Goal: Task Accomplishment & Management: Use online tool/utility

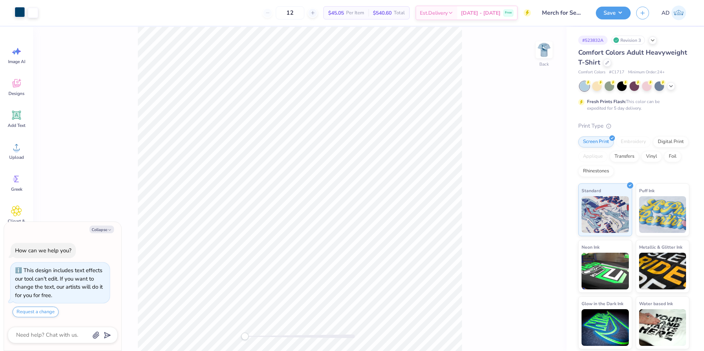
click at [17, 15] on div at bounding box center [20, 12] width 10 height 10
type textarea "x"
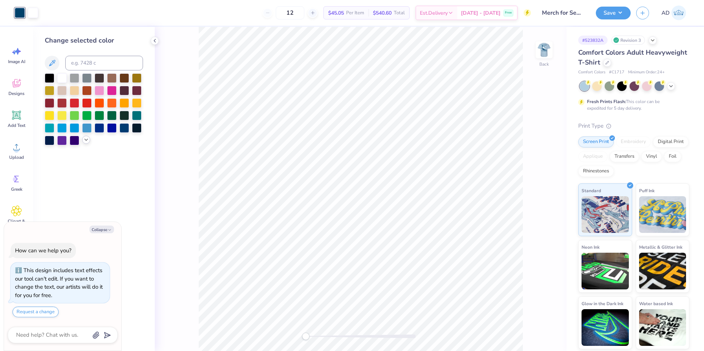
click at [86, 143] on div at bounding box center [86, 140] width 8 height 8
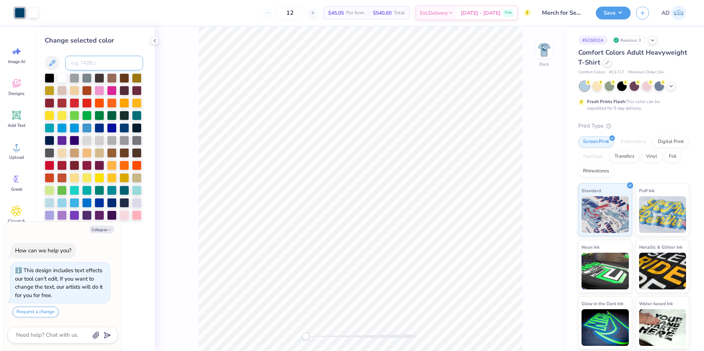
click at [99, 63] on input at bounding box center [104, 63] width 78 height 15
type input "549"
type textarea "x"
click at [104, 229] on button "Collapse" at bounding box center [101, 230] width 25 height 8
type textarea "x"
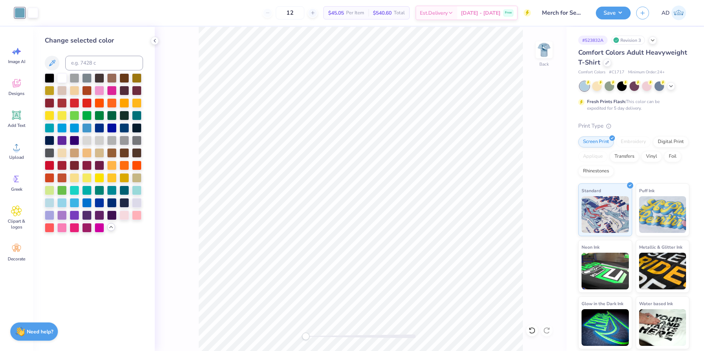
click at [132, 8] on div "12 $45.05 Per Item $540.60 Total Est. Delivery [DATE] - [DATE] Free" at bounding box center [287, 13] width 487 height 26
click at [544, 57] on img at bounding box center [544, 49] width 29 height 29
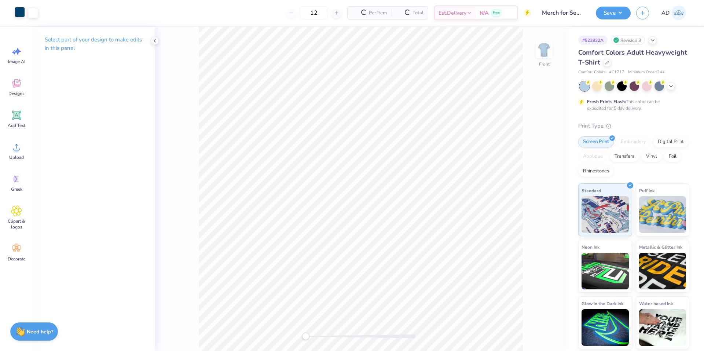
click at [19, 14] on div at bounding box center [20, 12] width 10 height 10
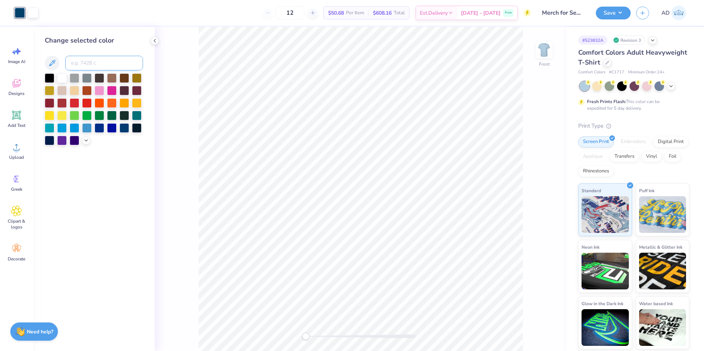
click at [95, 61] on input at bounding box center [104, 63] width 78 height 15
type input "549"
click at [549, 50] on img at bounding box center [544, 49] width 29 height 29
click at [541, 51] on img at bounding box center [544, 49] width 29 height 29
click at [554, 56] on img at bounding box center [544, 49] width 29 height 29
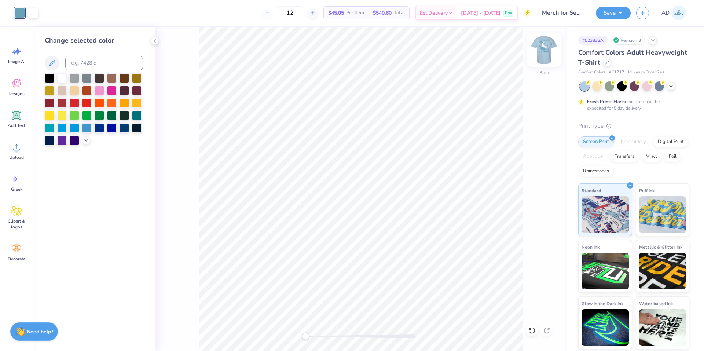
click at [549, 52] on img at bounding box center [544, 49] width 29 height 29
click at [548, 51] on img at bounding box center [544, 49] width 29 height 29
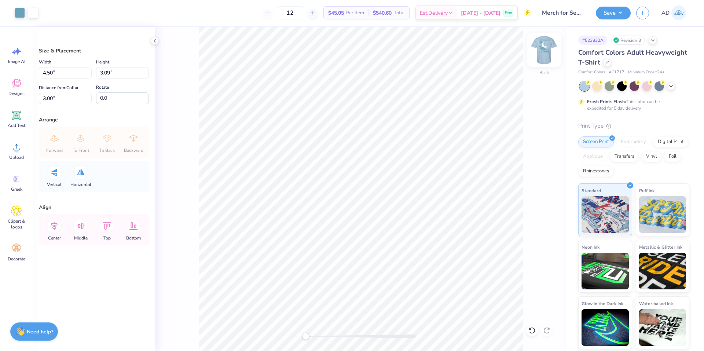
click at [543, 55] on img at bounding box center [544, 49] width 29 height 29
type input "12.50"
type input "13.55"
type input "3.00"
click at [54, 227] on icon at bounding box center [54, 226] width 15 height 15
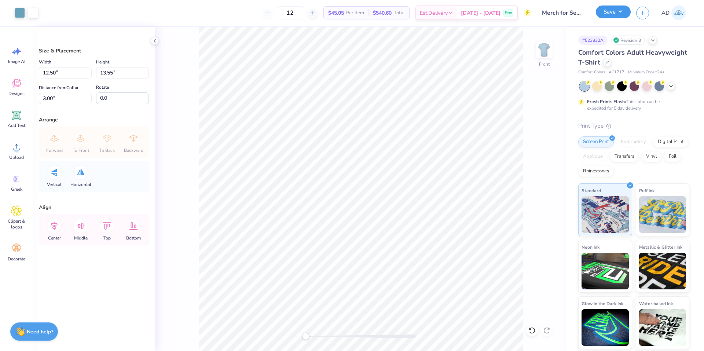
click at [615, 16] on button "Save" at bounding box center [613, 12] width 35 height 13
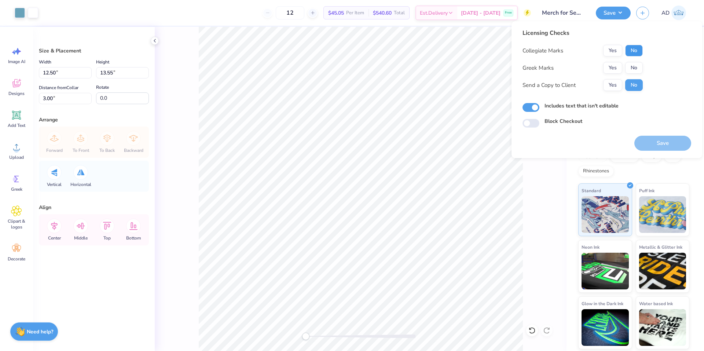
click at [630, 51] on button "No" at bounding box center [634, 51] width 18 height 12
click at [617, 69] on button "Yes" at bounding box center [612, 68] width 19 height 12
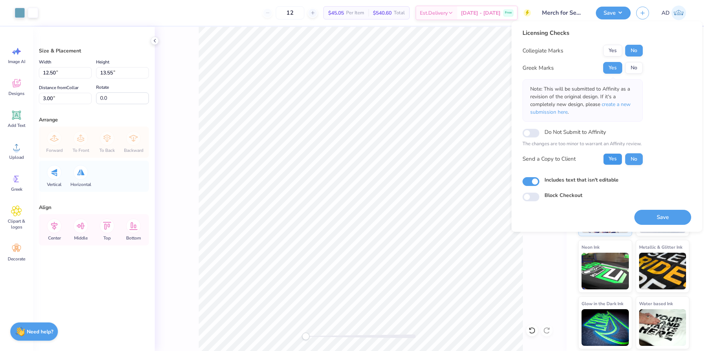
click at [610, 163] on button "Yes" at bounding box center [612, 159] width 19 height 12
click at [646, 213] on button "Save" at bounding box center [662, 217] width 57 height 15
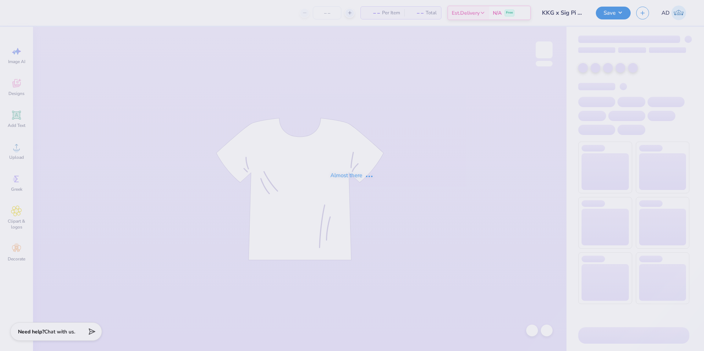
type input "24"
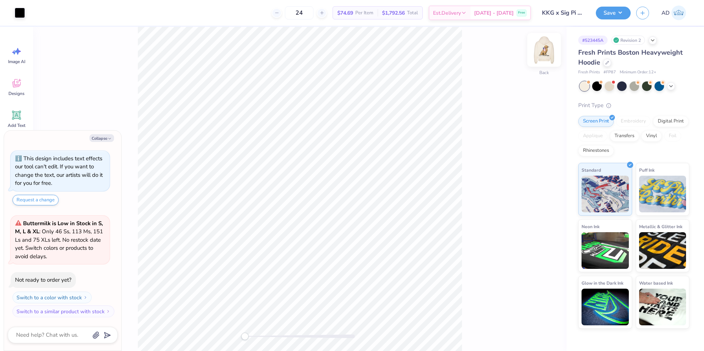
click at [550, 50] on img at bounding box center [544, 49] width 29 height 29
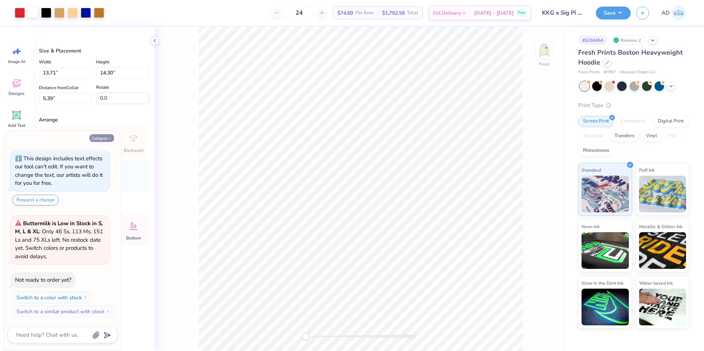
click at [100, 138] on button "Collapse" at bounding box center [101, 138] width 25 height 8
type textarea "x"
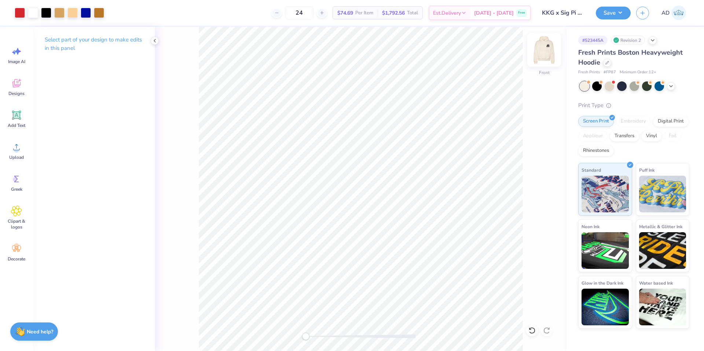
click at [542, 55] on img at bounding box center [544, 49] width 29 height 29
click at [542, 57] on img at bounding box center [544, 49] width 29 height 29
click at [539, 48] on img at bounding box center [544, 49] width 29 height 29
click at [542, 53] on img at bounding box center [544, 49] width 29 height 29
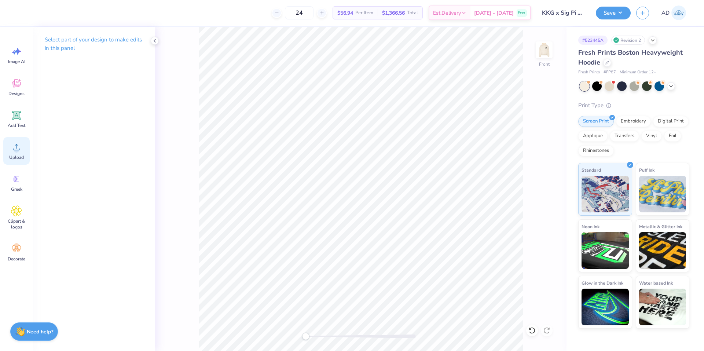
click at [16, 150] on circle at bounding box center [16, 149] width 5 height 5
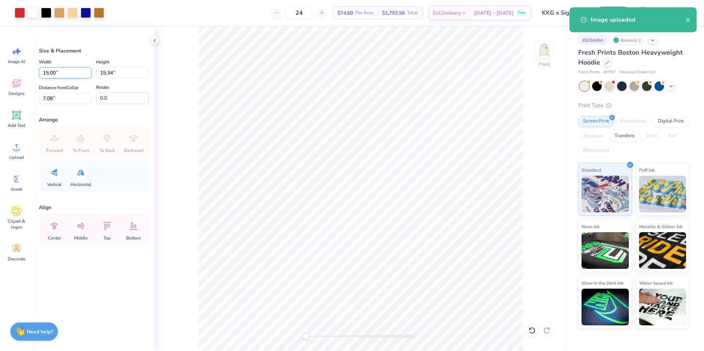
click at [75, 73] on input "15.00" at bounding box center [65, 72] width 53 height 11
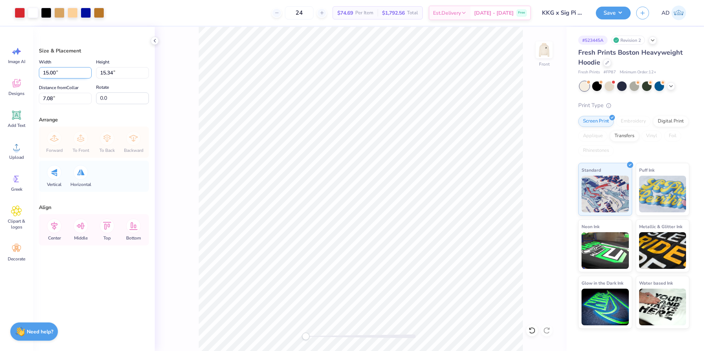
click at [75, 73] on input "15.00" at bounding box center [65, 72] width 53 height 11
type input "12.50"
type input "12.79"
click at [62, 95] on input "8.36" at bounding box center [65, 98] width 53 height 11
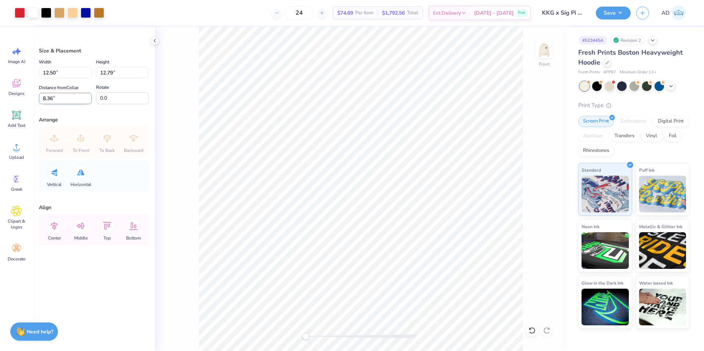
click at [62, 95] on input "8.36" at bounding box center [65, 98] width 53 height 11
type input "6"
click at [85, 229] on icon at bounding box center [80, 226] width 15 height 15
click at [67, 98] on input "8.36" at bounding box center [65, 98] width 53 height 11
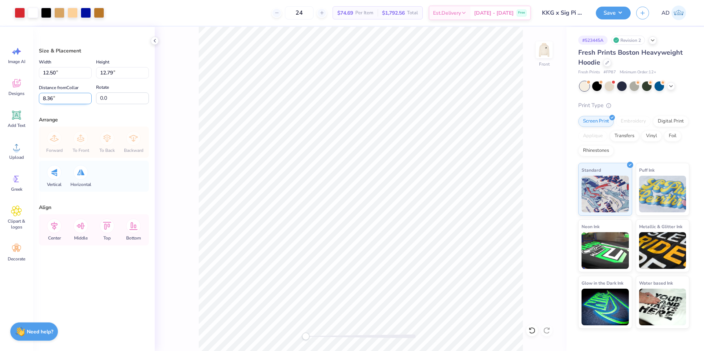
click at [67, 98] on input "8.36" at bounding box center [65, 98] width 53 height 11
type input "6"
click at [58, 225] on icon at bounding box center [54, 226] width 15 height 15
click at [198, 248] on div "Front" at bounding box center [361, 189] width 412 height 324
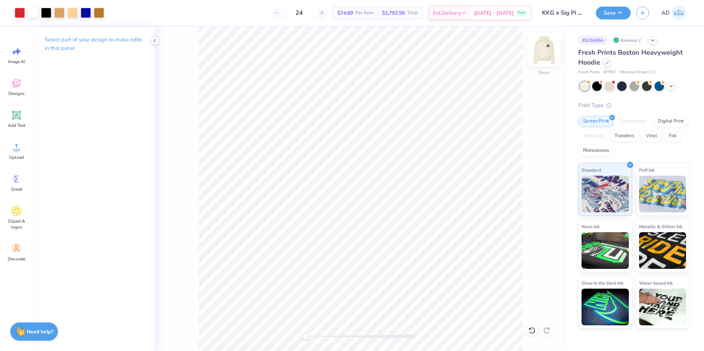
click at [550, 55] on img at bounding box center [544, 49] width 29 height 29
click at [17, 152] on circle at bounding box center [16, 149] width 5 height 5
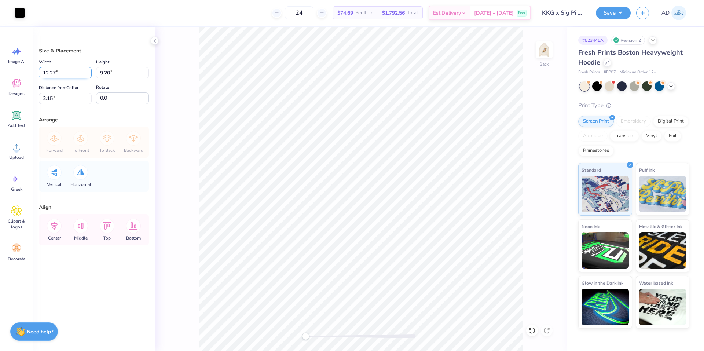
click at [75, 75] on input "12.27" at bounding box center [65, 72] width 53 height 11
type input "3.50"
type input "2.62"
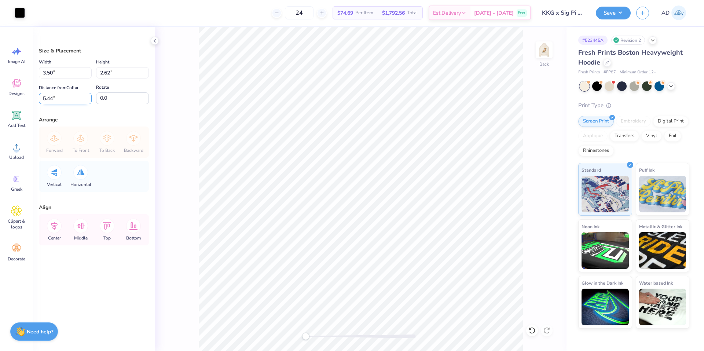
click at [66, 99] on input "5.44" at bounding box center [65, 98] width 53 height 11
click at [119, 187] on div "Vertical Horizontal" at bounding box center [94, 176] width 106 height 31
type input "3"
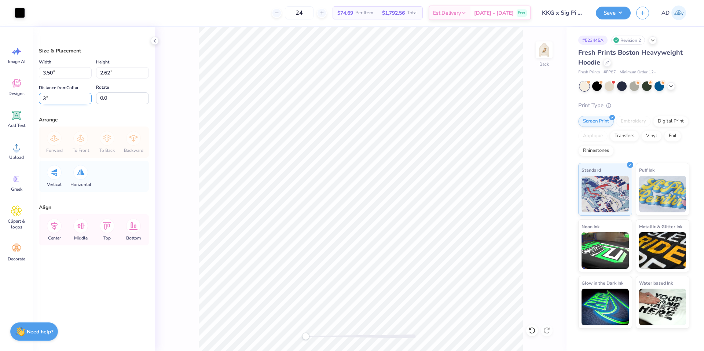
click at [80, 102] on input "3" at bounding box center [65, 98] width 53 height 11
click at [109, 283] on div "Size & Placement Width 3.50 3.50 " Height 2.62 2.62 " Distance from Collar 3 3 …" at bounding box center [94, 189] width 122 height 324
click at [549, 55] on img at bounding box center [544, 49] width 29 height 29
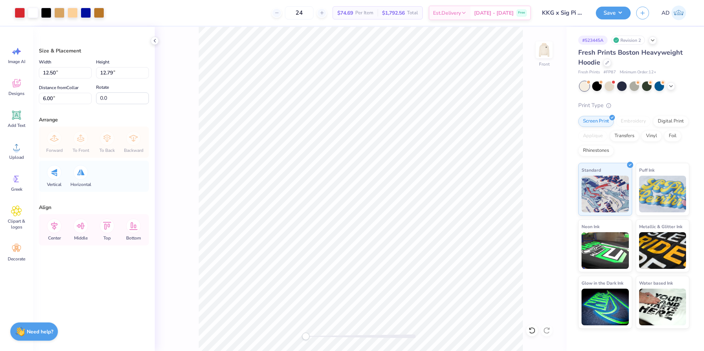
type input "12.50"
type input "12.79"
type input "6.00"
click at [549, 55] on img at bounding box center [544, 49] width 29 height 29
click at [606, 17] on button "Save" at bounding box center [613, 12] width 35 height 13
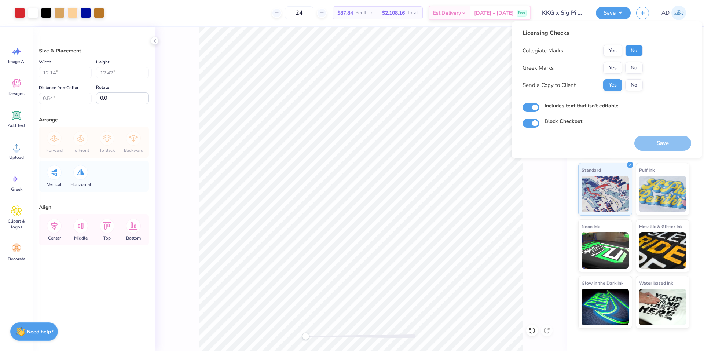
click at [629, 52] on button "No" at bounding box center [634, 51] width 18 height 12
click at [633, 67] on button "No" at bounding box center [634, 68] width 18 height 12
click at [617, 68] on button "Yes" at bounding box center [612, 68] width 19 height 12
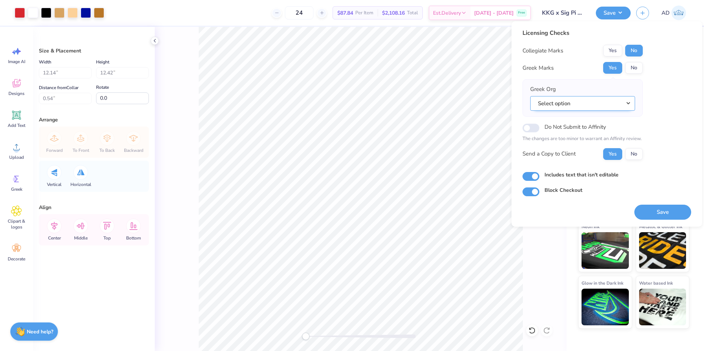
click at [590, 102] on button "Select option" at bounding box center [582, 103] width 105 height 15
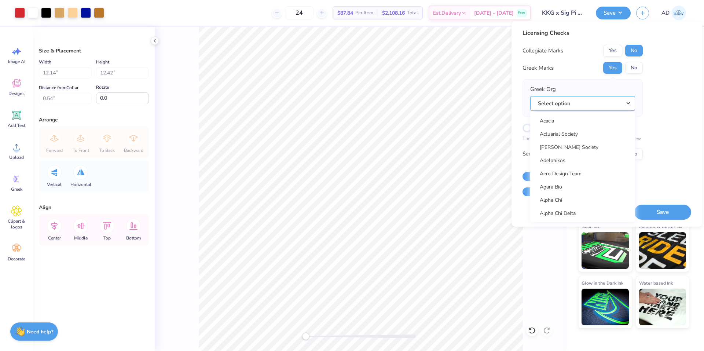
click at [576, 103] on button "Select option" at bounding box center [582, 103] width 105 height 15
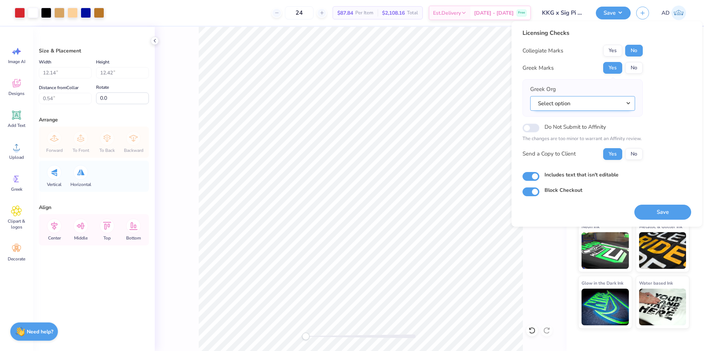
click at [576, 103] on button "Select option" at bounding box center [582, 103] width 105 height 15
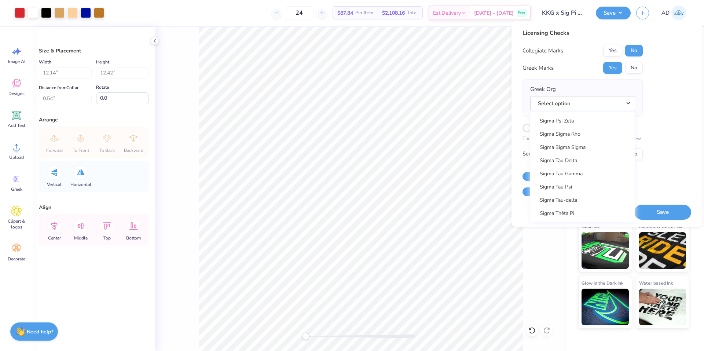
scroll to position [4890, 0]
click at [578, 160] on link "Sigma Pi" at bounding box center [582, 156] width 99 height 12
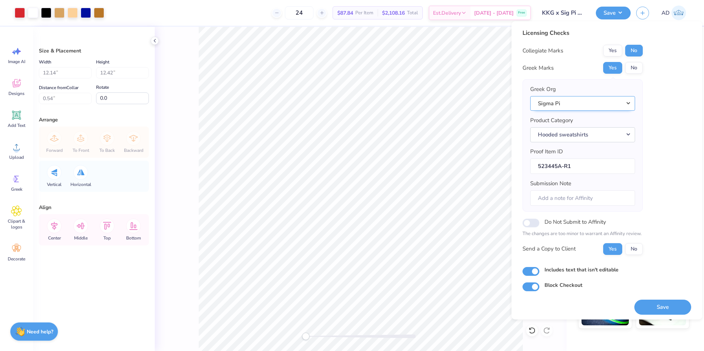
click at [583, 106] on button "Sigma Pi" at bounding box center [582, 103] width 105 height 15
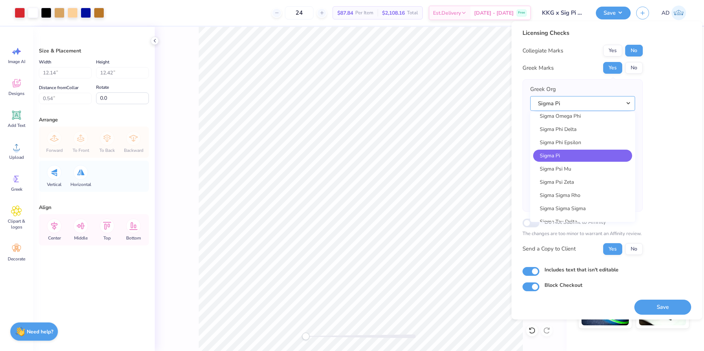
click at [583, 106] on button "Sigma Pi" at bounding box center [582, 103] width 105 height 15
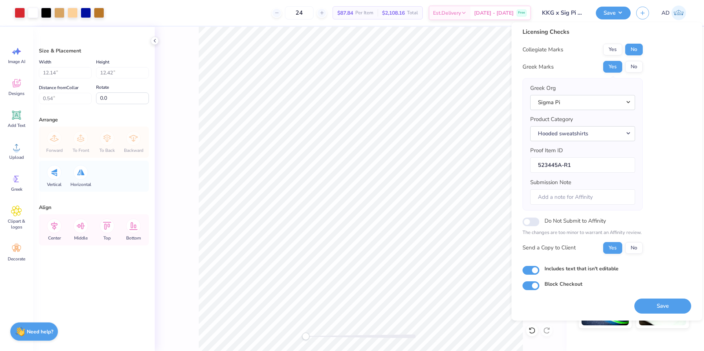
scroll to position [0, 0]
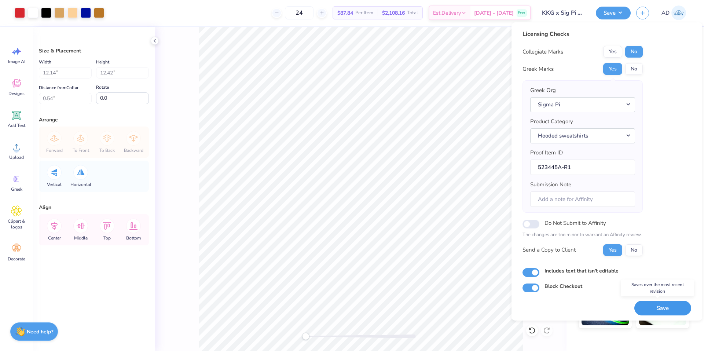
click at [647, 312] on button "Save" at bounding box center [662, 308] width 57 height 15
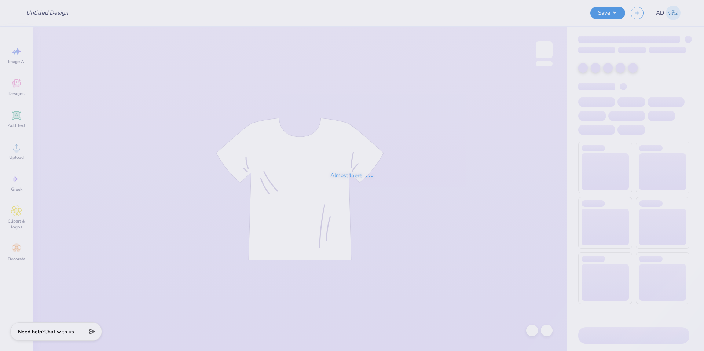
type input "wib curved design G500"
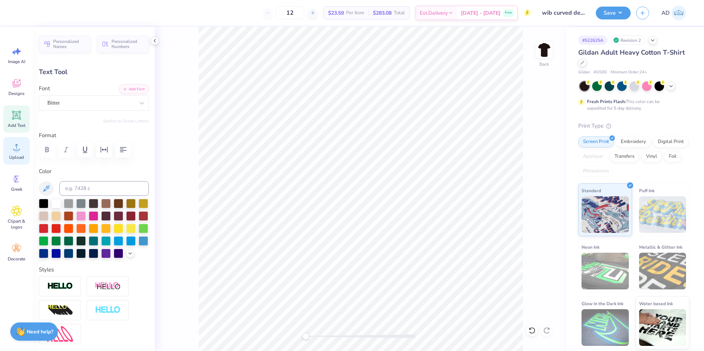
click at [18, 159] on span "Upload" at bounding box center [16, 157] width 15 height 6
click at [19, 154] on span "Upload" at bounding box center [16, 157] width 15 height 6
click at [13, 152] on icon at bounding box center [16, 147] width 11 height 11
click at [24, 148] on div "Upload" at bounding box center [16, 151] width 26 height 28
click at [19, 156] on span "Upload" at bounding box center [16, 157] width 15 height 6
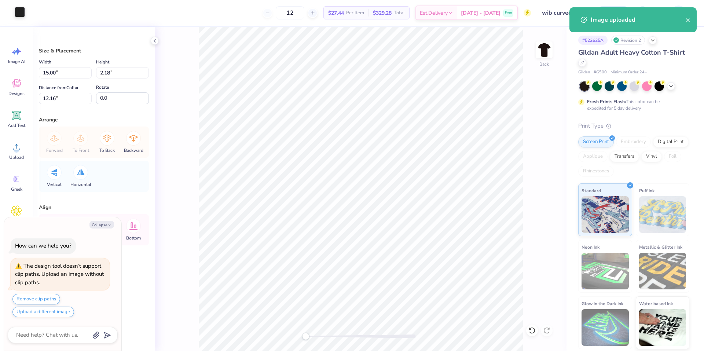
click at [21, 14] on div at bounding box center [20, 12] width 10 height 10
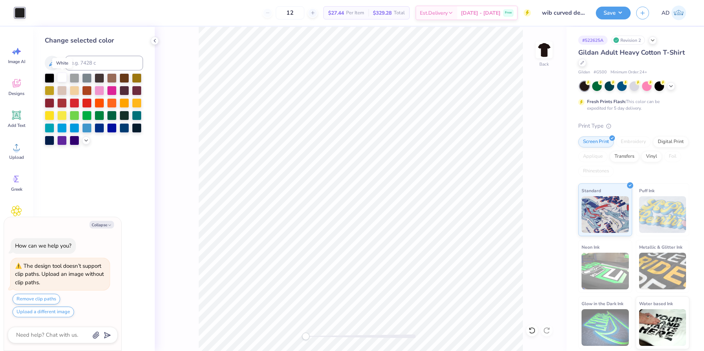
click at [59, 79] on div at bounding box center [62, 78] width 10 height 10
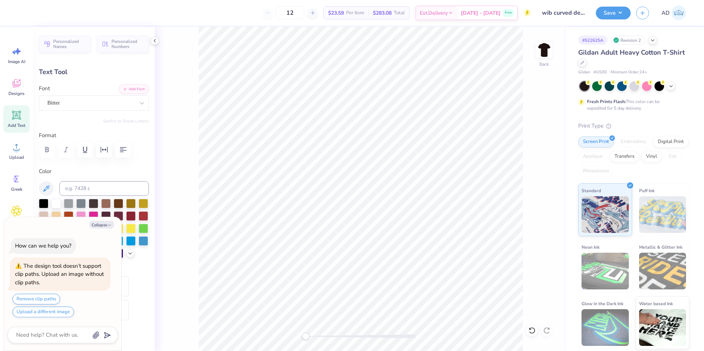
scroll to position [6, 2]
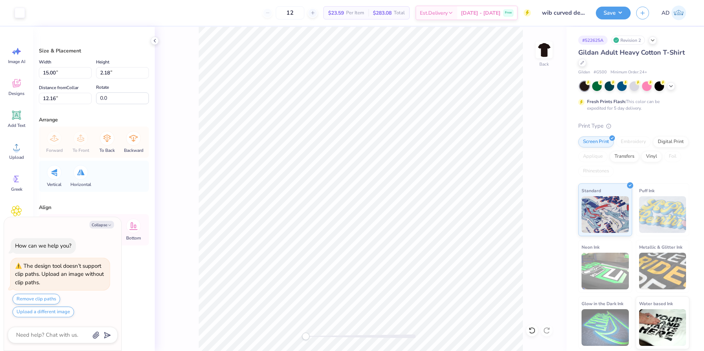
type textarea "x"
type input "11.93"
type input "1.73"
type input "12.61"
type textarea "x"
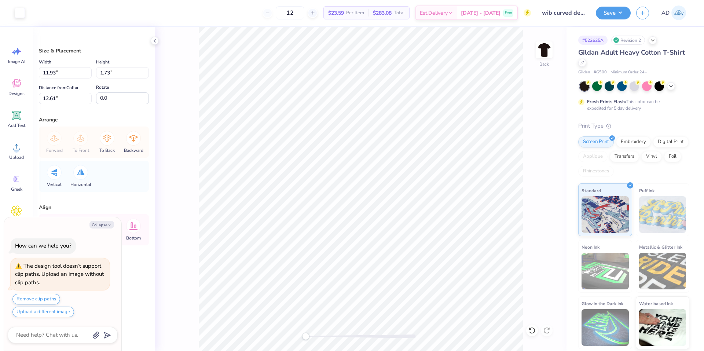
type input "11.61"
type input "1.69"
type input "10.33"
click at [107, 224] on button "Collapse" at bounding box center [101, 225] width 25 height 8
type textarea "x"
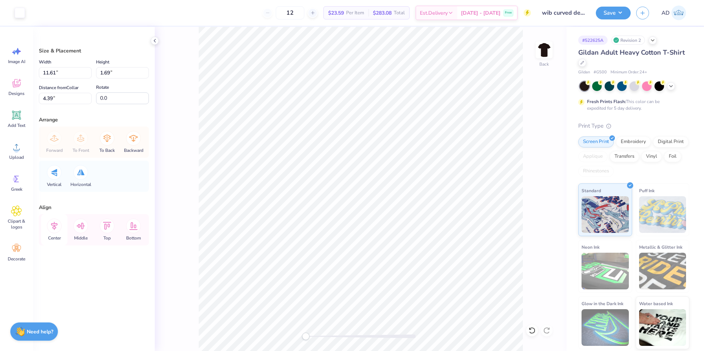
click at [55, 228] on icon at bounding box center [54, 226] width 7 height 8
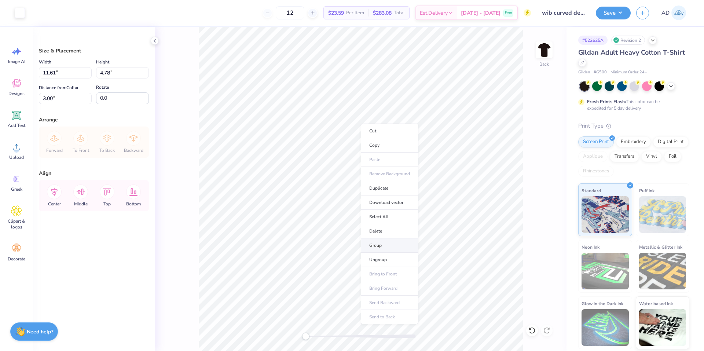
click at [389, 242] on li "Group" at bounding box center [390, 245] width 58 height 14
click at [66, 69] on input "11.61" at bounding box center [65, 72] width 53 height 11
type input "11.50"
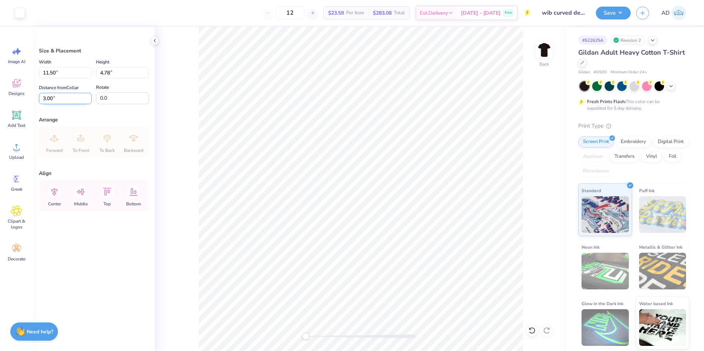
click at [68, 95] on input "3.00" at bounding box center [65, 98] width 53 height 11
click at [21, 14] on div at bounding box center [20, 12] width 10 height 10
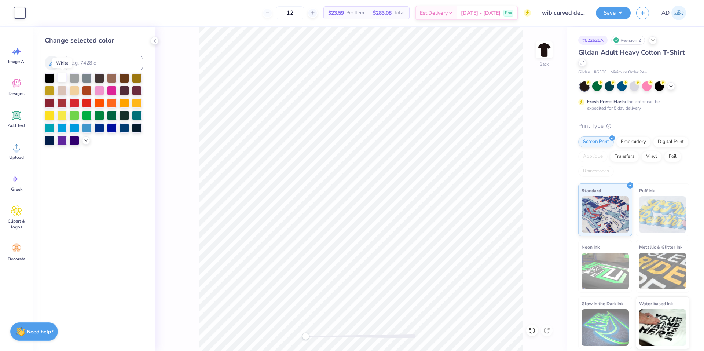
click at [62, 78] on div at bounding box center [62, 78] width 10 height 10
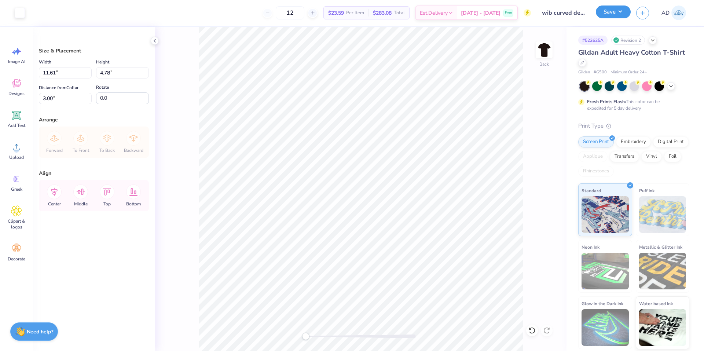
click at [612, 12] on button "Save" at bounding box center [613, 12] width 35 height 13
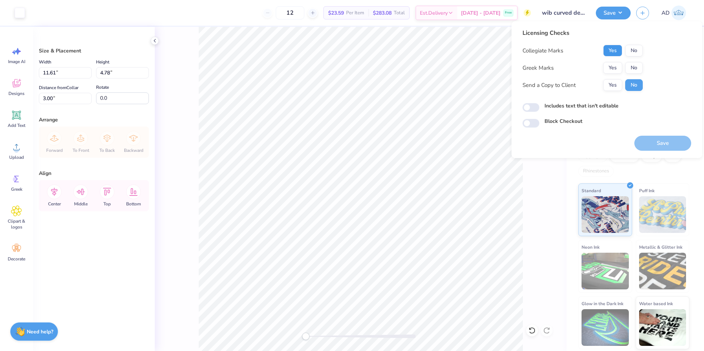
click at [617, 49] on button "Yes" at bounding box center [612, 51] width 19 height 12
click at [628, 64] on button "No" at bounding box center [634, 68] width 18 height 12
click at [659, 144] on button "Save" at bounding box center [662, 143] width 57 height 15
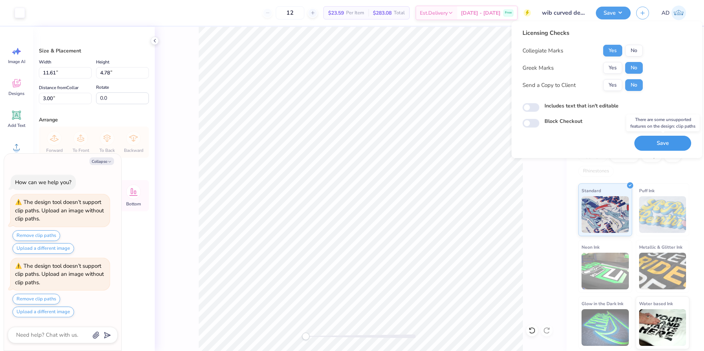
click at [660, 142] on button "Save" at bounding box center [662, 143] width 57 height 15
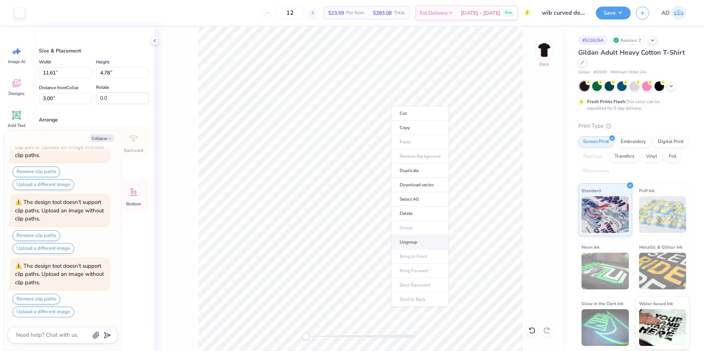
click at [423, 238] on li "Ungroup" at bounding box center [420, 242] width 58 height 14
click at [98, 140] on button "Collapse" at bounding box center [101, 138] width 25 height 8
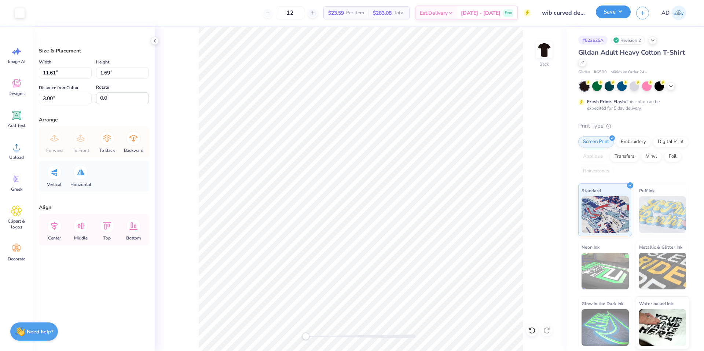
click at [618, 12] on button "Save" at bounding box center [613, 12] width 35 height 13
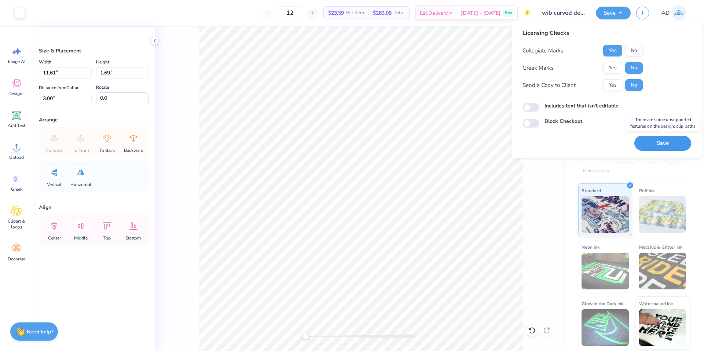
click at [663, 144] on button "Save" at bounding box center [662, 143] width 57 height 15
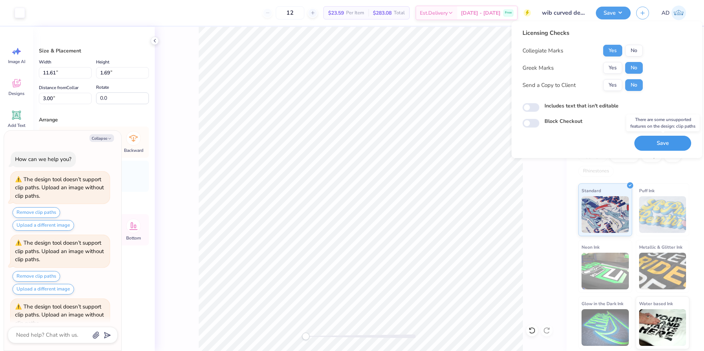
scroll to position [105, 0]
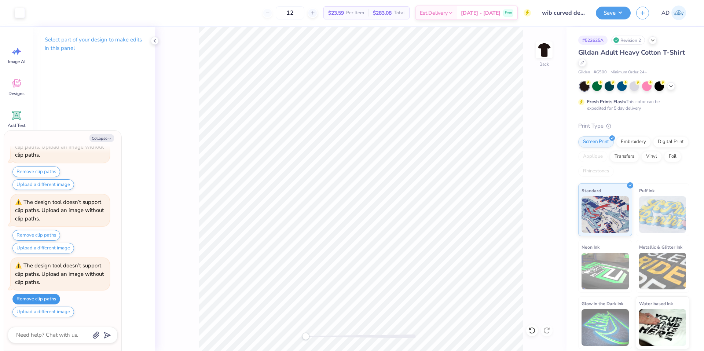
click at [50, 300] on button "Remove clip paths" at bounding box center [36, 299] width 48 height 11
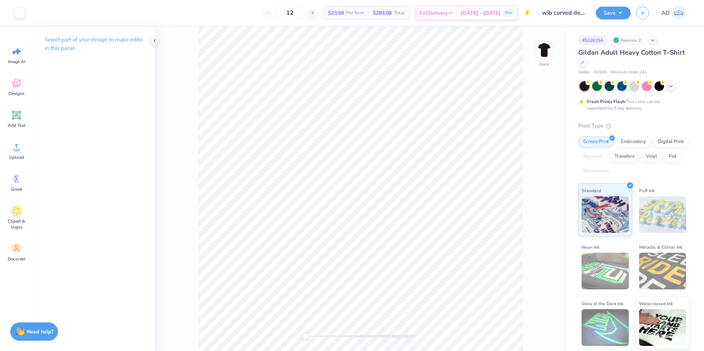
type textarea "x"
click at [610, 11] on button "Save" at bounding box center [613, 12] width 35 height 13
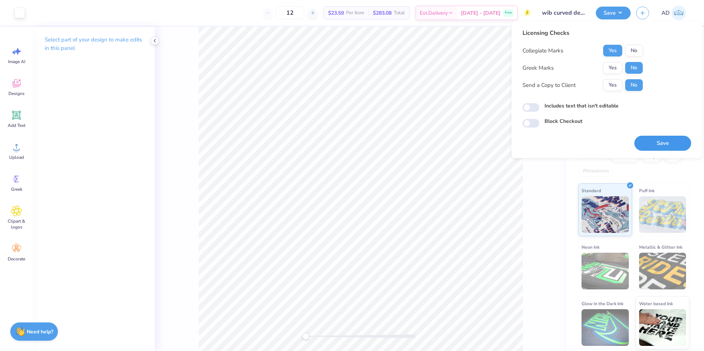
click at [656, 145] on button "Save" at bounding box center [662, 143] width 57 height 15
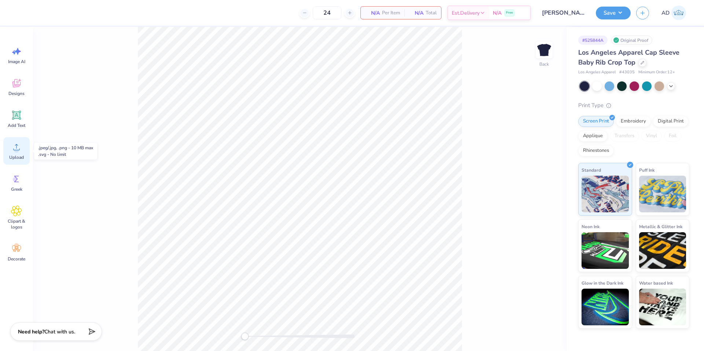
click at [12, 144] on icon at bounding box center [16, 147] width 11 height 11
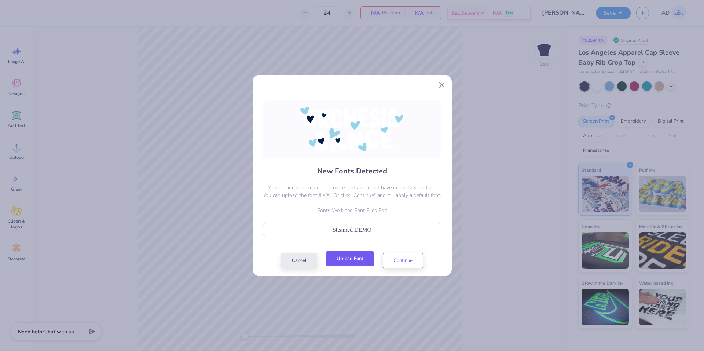
click at [355, 263] on button "Upload Font" at bounding box center [350, 258] width 48 height 15
click at [404, 256] on button "Continue" at bounding box center [403, 258] width 40 height 15
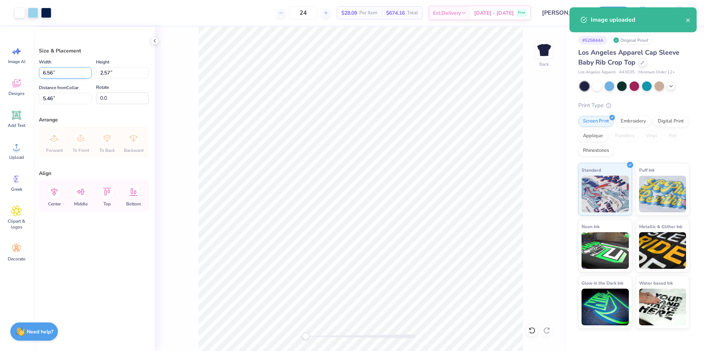
click at [66, 74] on input "6.56" at bounding box center [65, 72] width 53 height 11
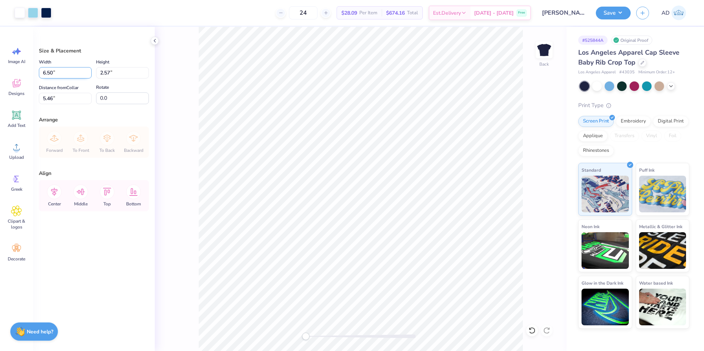
type input "6.50"
type input "2.55"
click at [61, 99] on input "5.47" at bounding box center [65, 98] width 53 height 11
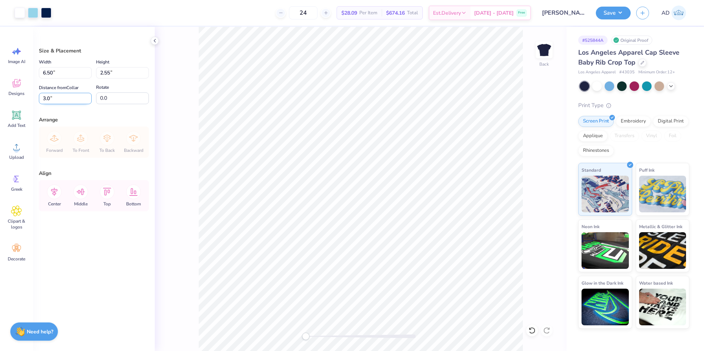
type input "3"
type input "2.00"
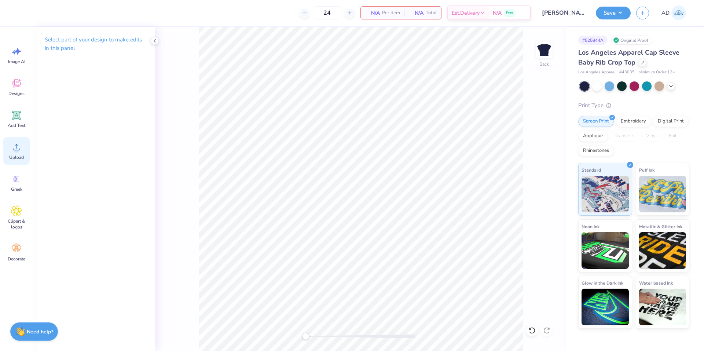
click at [23, 155] on span "Upload" at bounding box center [16, 157] width 15 height 6
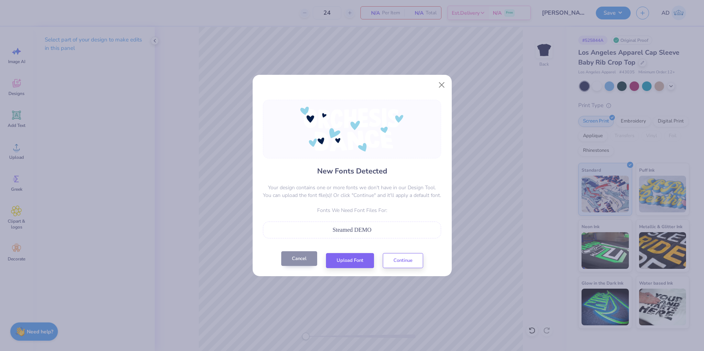
click at [309, 265] on button "Cancel" at bounding box center [299, 258] width 36 height 15
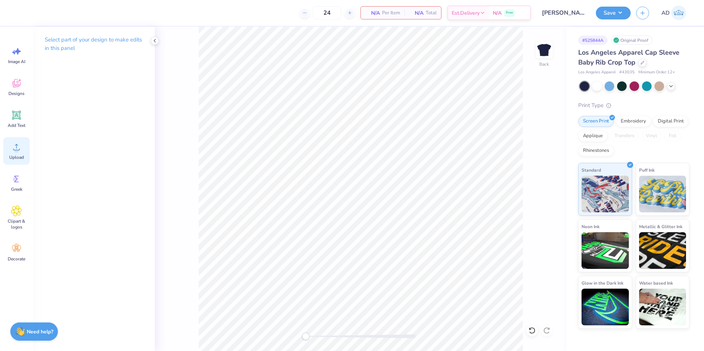
click at [22, 150] on div "Upload" at bounding box center [16, 151] width 26 height 28
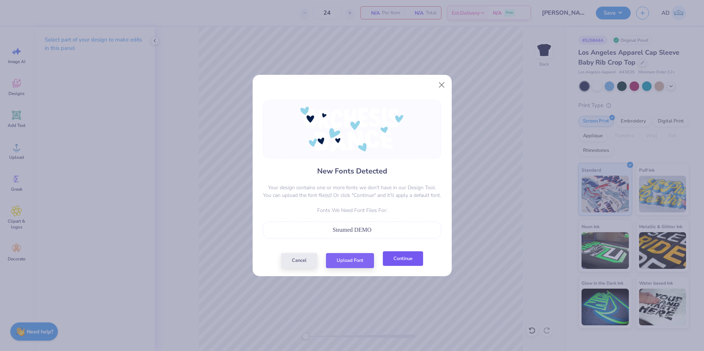
click at [400, 264] on button "Continue" at bounding box center [403, 258] width 40 height 15
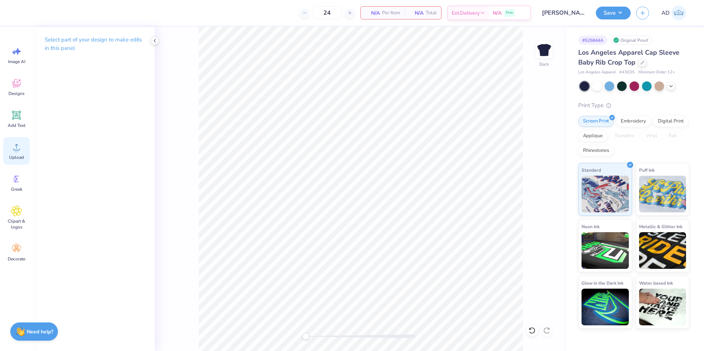
click at [10, 151] on div "Upload" at bounding box center [16, 151] width 26 height 28
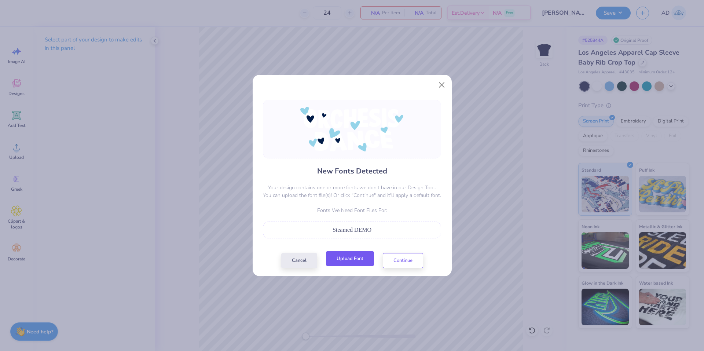
click at [367, 261] on button "Upload Font" at bounding box center [350, 258] width 48 height 15
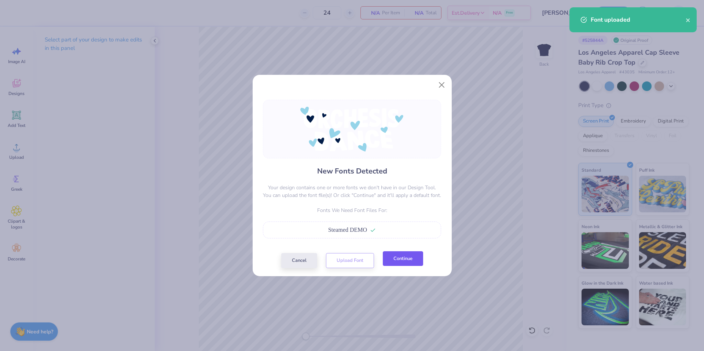
click at [407, 255] on button "Continue" at bounding box center [403, 258] width 40 height 15
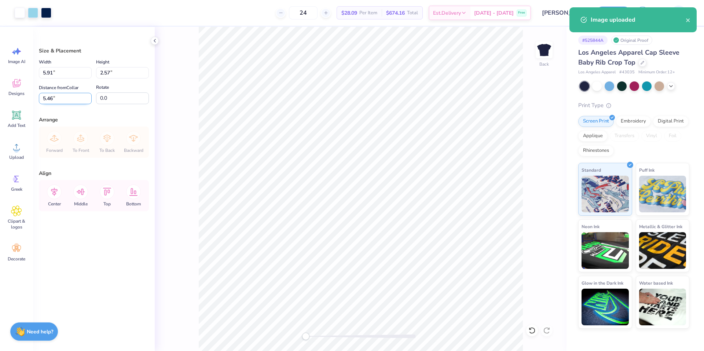
click at [72, 99] on input "5.46" at bounding box center [65, 98] width 53 height 11
type input "2.00"
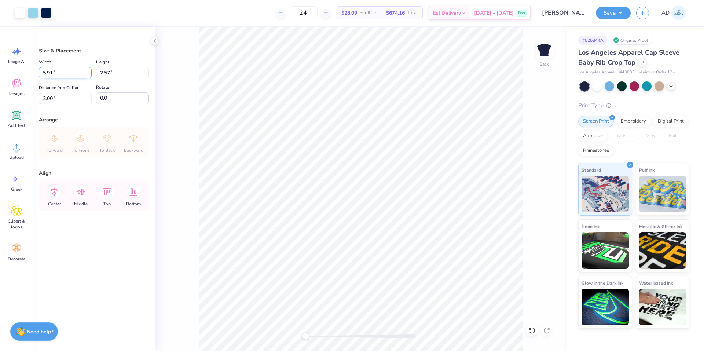
click at [67, 74] on input "5.91" at bounding box center [65, 72] width 53 height 11
type input "6.00"
type input "2.61"
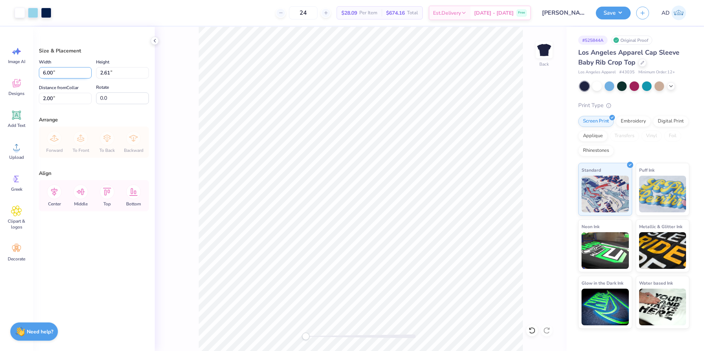
type input "1.98"
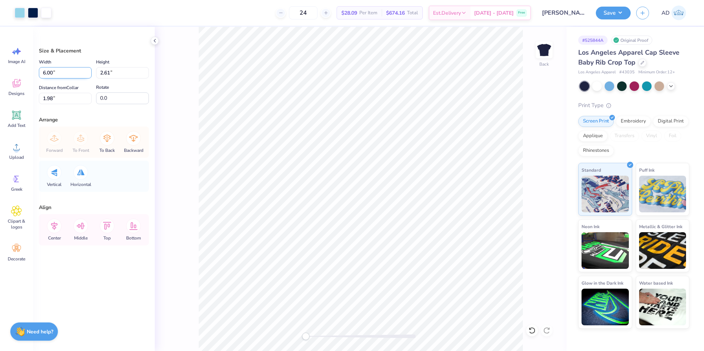
click at [61, 73] on input "6.00" at bounding box center [65, 72] width 53 height 11
type input "6.50"
type input "2.83"
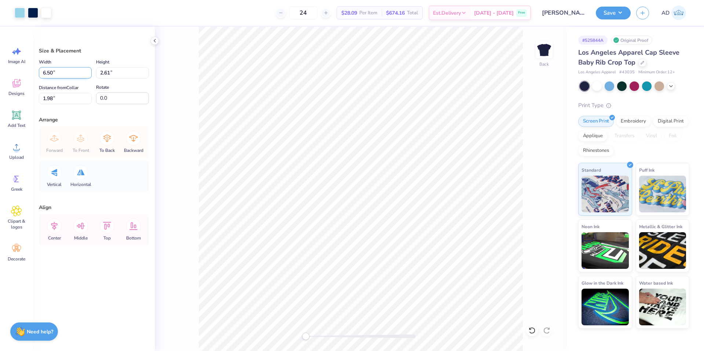
type input "1.87"
click at [61, 73] on input "6.50" at bounding box center [65, 72] width 53 height 11
type input "6.50"
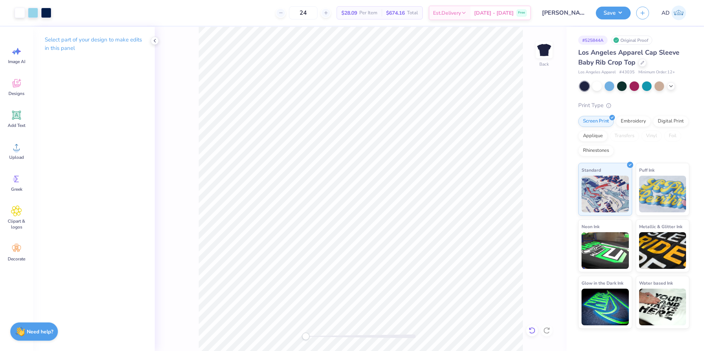
click at [529, 331] on icon at bounding box center [531, 330] width 7 height 7
click at [532, 329] on icon at bounding box center [531, 330] width 7 height 7
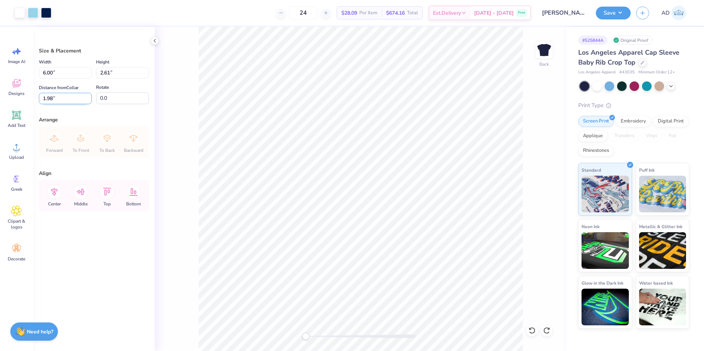
click at [70, 95] on input "1.98" at bounding box center [65, 98] width 53 height 11
type input "2.00"
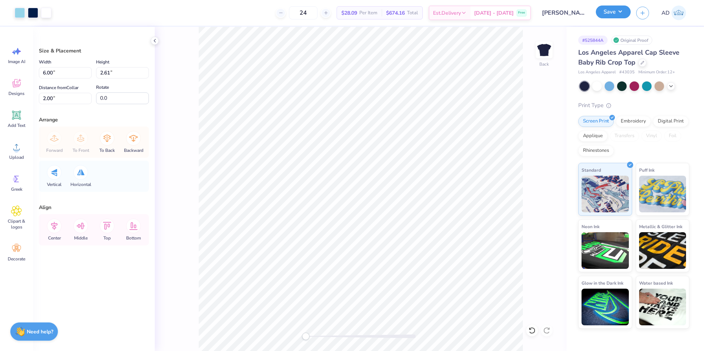
click at [621, 11] on button "Save" at bounding box center [613, 12] width 35 height 13
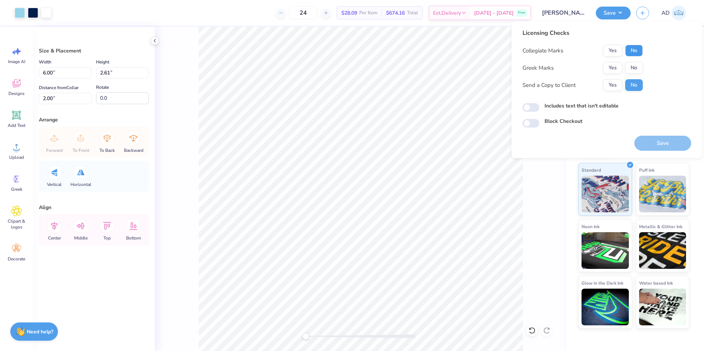
click at [630, 52] on button "No" at bounding box center [634, 51] width 18 height 12
click at [632, 67] on button "No" at bounding box center [634, 68] width 18 height 12
click at [652, 147] on button "Save" at bounding box center [662, 143] width 57 height 15
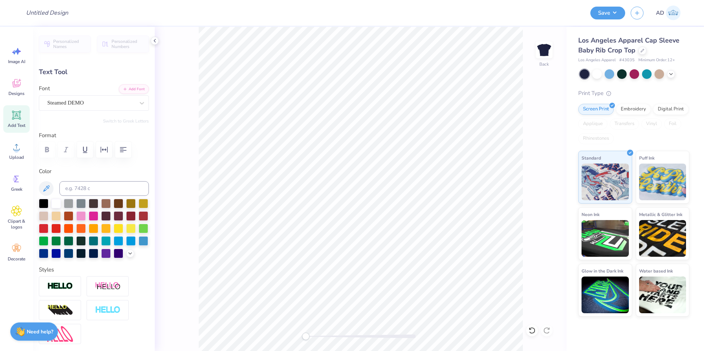
scroll to position [6, 1]
paste textarea "Orchesis"
type textarea "Orchesis"
type input "5.72"
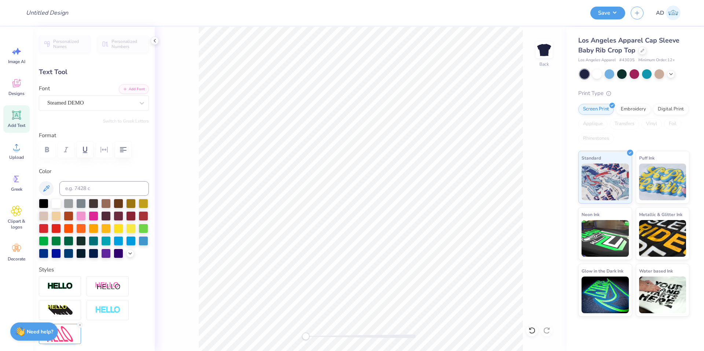
type input "1.55"
type input "2.98"
type textarea "DANCE"
click at [534, 330] on icon at bounding box center [531, 330] width 7 height 7
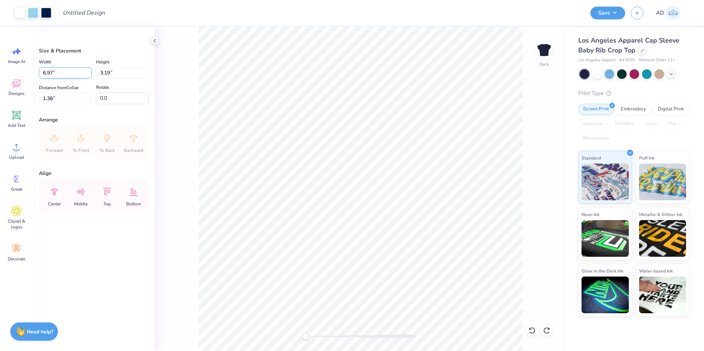
click at [62, 70] on input "6.97" at bounding box center [65, 72] width 53 height 11
type input "5.00"
type input "2.28"
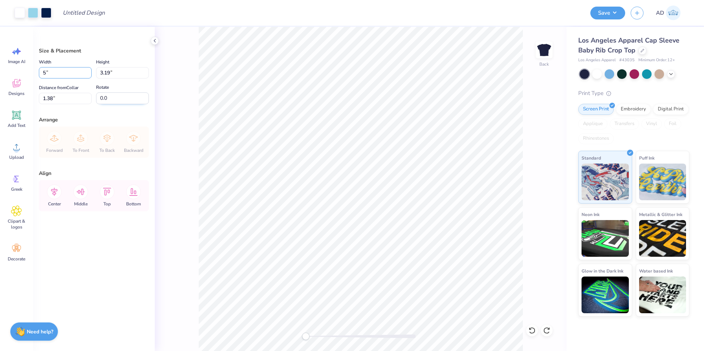
type input "1.83"
click at [68, 76] on input "5.00" at bounding box center [65, 72] width 53 height 11
type input "5.50"
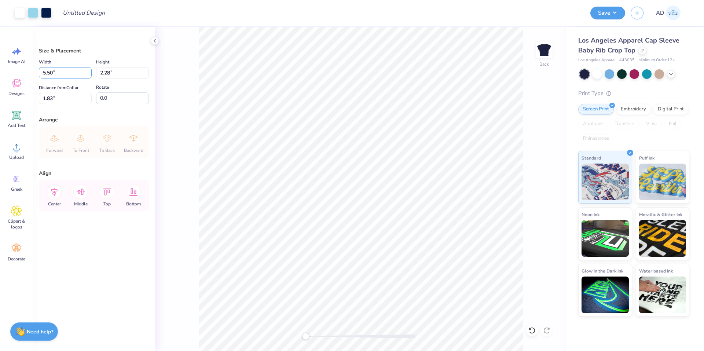
type input "2.51"
type input "1.72"
click at [77, 75] on input "5.50" at bounding box center [65, 72] width 53 height 11
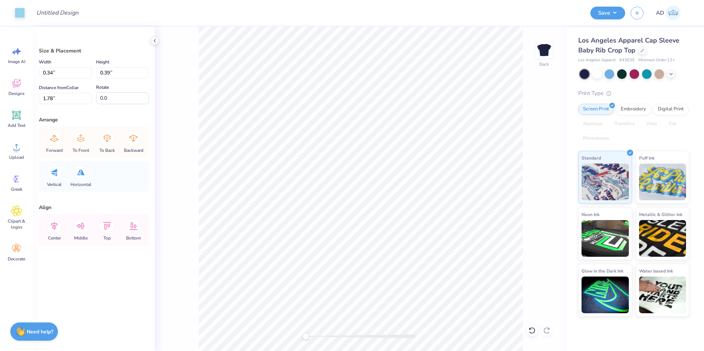
type input "0.35"
type input "0.34"
type input "2.58"
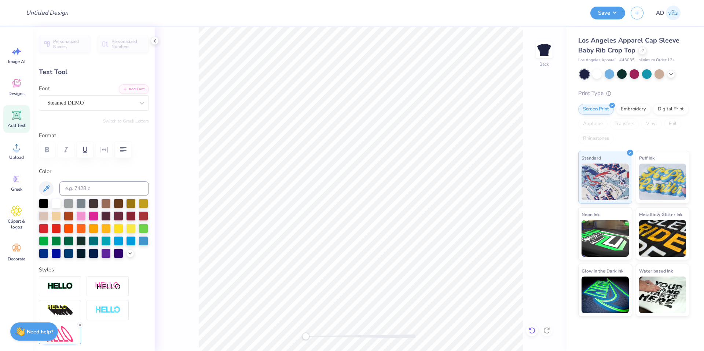
click at [529, 330] on icon at bounding box center [531, 330] width 7 height 7
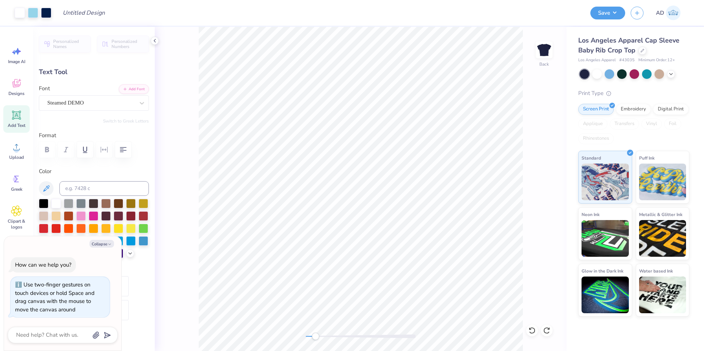
drag, startPoint x: 332, startPoint y: 337, endPoint x: 315, endPoint y: 336, distance: 16.1
click at [315, 336] on div at bounding box center [361, 336] width 110 height 4
click at [525, 208] on div "Back" at bounding box center [361, 189] width 412 height 324
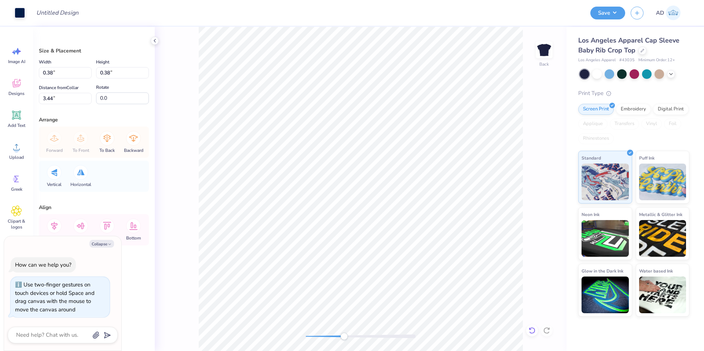
click at [531, 328] on icon at bounding box center [532, 330] width 6 height 7
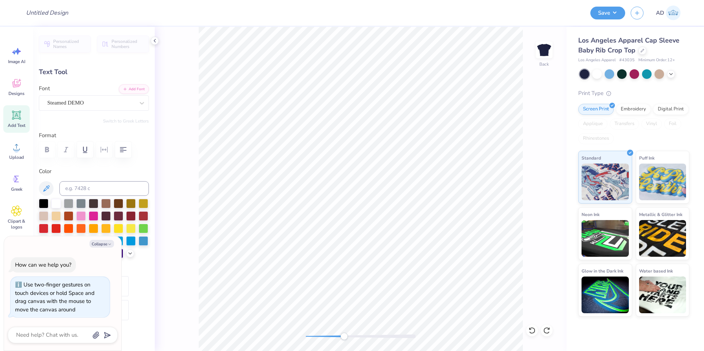
scroll to position [6, 1]
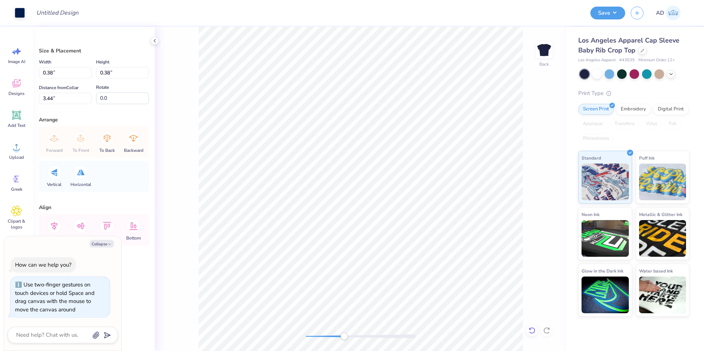
click at [531, 328] on icon at bounding box center [531, 330] width 7 height 7
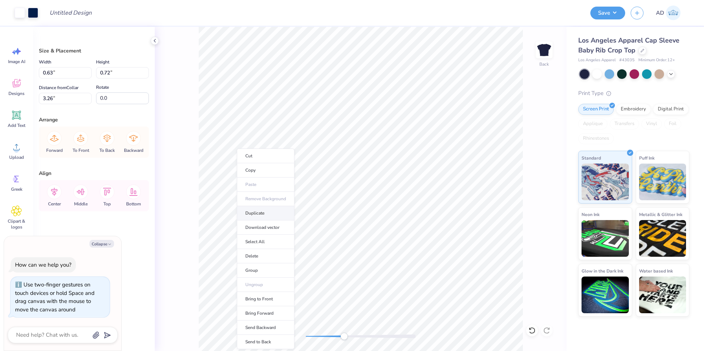
click at [268, 215] on li "Duplicate" at bounding box center [266, 213] width 58 height 14
type textarea "x"
type input "3.81"
type textarea "x"
type input "5.82"
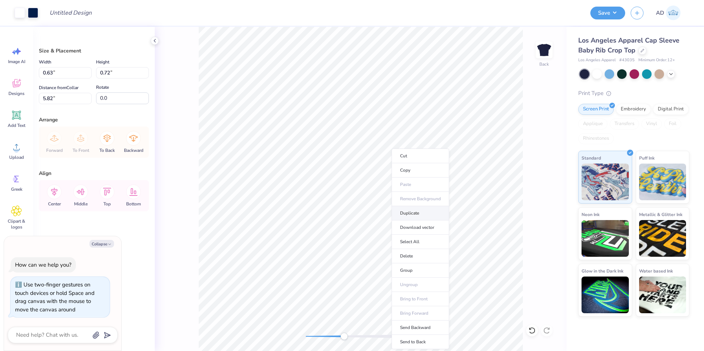
click at [418, 215] on li "Duplicate" at bounding box center [421, 213] width 58 height 14
type textarea "x"
type input "6.37"
type textarea "x"
type input "0.47"
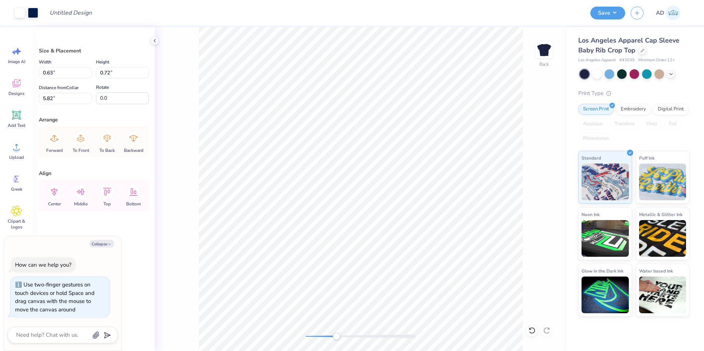
type input "0.53"
type input "6.00"
type textarea "x"
type input "3.29"
type textarea "x"
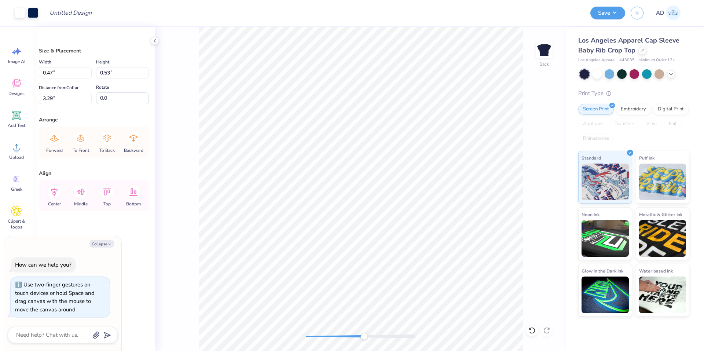
type input "0.48"
type input "0.52"
type input "3.30"
type textarea "x"
type input "0.47"
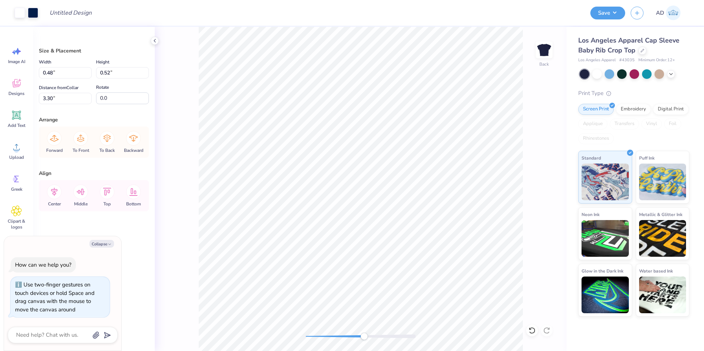
type input "0.53"
type input "3.29"
type textarea "x"
type input "0.45"
type input "0.50"
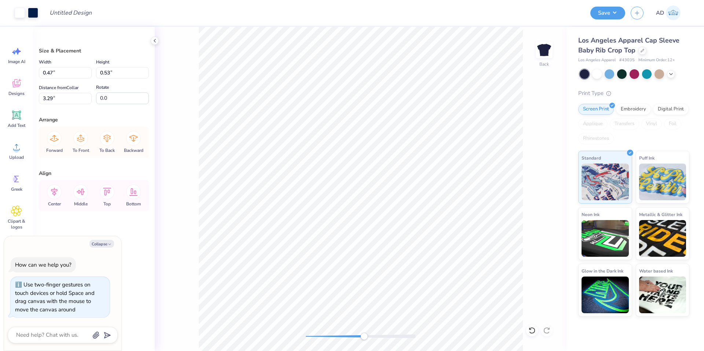
type input "3.32"
type textarea "x"
type input "0.63"
type input "0.57"
type input "2.75"
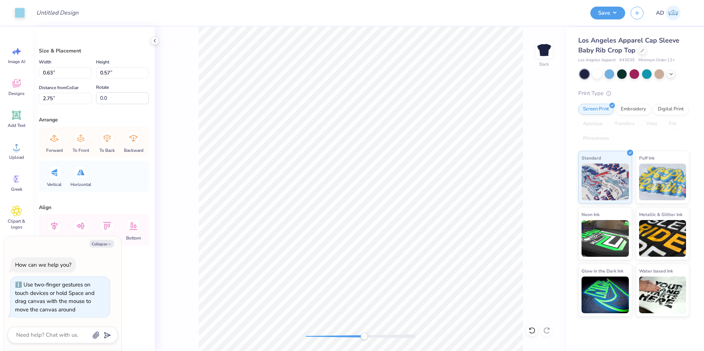
type textarea "x"
type input "0.27"
type input "0.26"
type input "3.46"
type input "11.0"
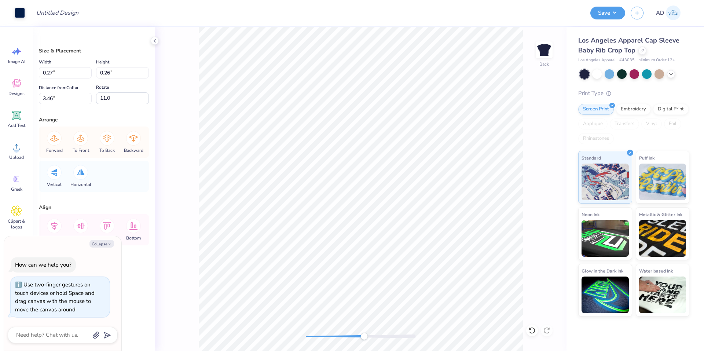
type textarea "x"
type input "0.30"
type input "0.29"
type input "3.47"
type textarea "x"
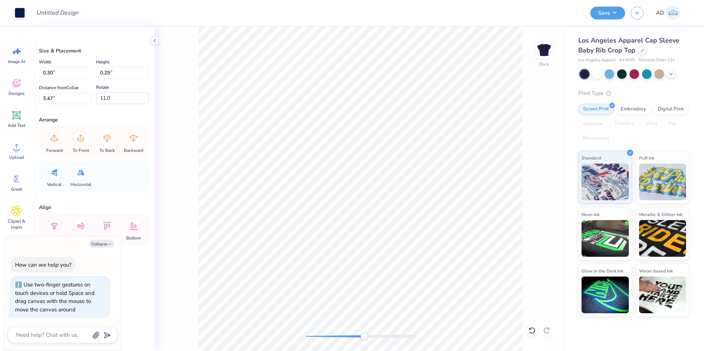
type input "7.3"
type textarea "x"
type input "0.29"
type input "0.28"
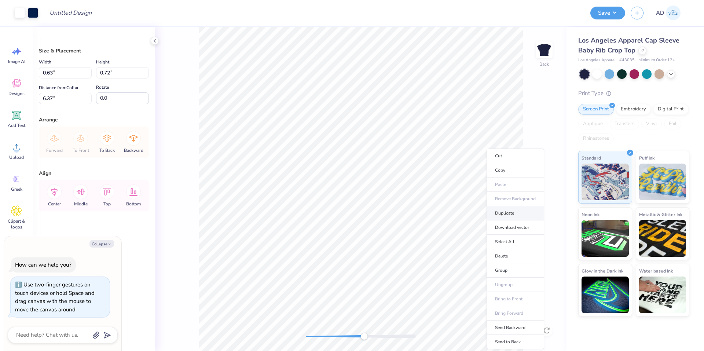
click at [508, 215] on li "Duplicate" at bounding box center [516, 213] width 58 height 14
type textarea "x"
type input "6.91"
type textarea "x"
type input "0.38"
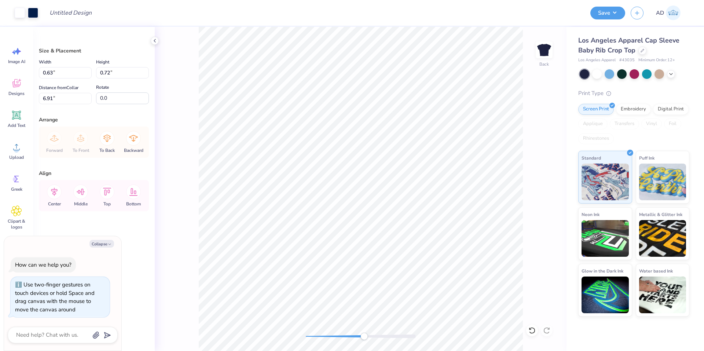
type input "0.38"
type input "6.54"
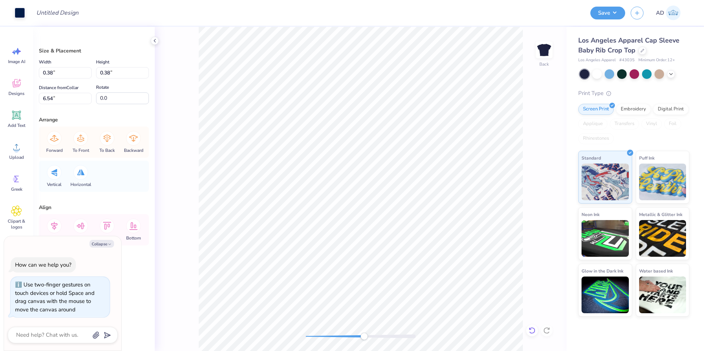
click at [528, 330] on icon at bounding box center [531, 330] width 7 height 7
type textarea "x"
type input "0.63"
type input "0.72"
type input "6.91"
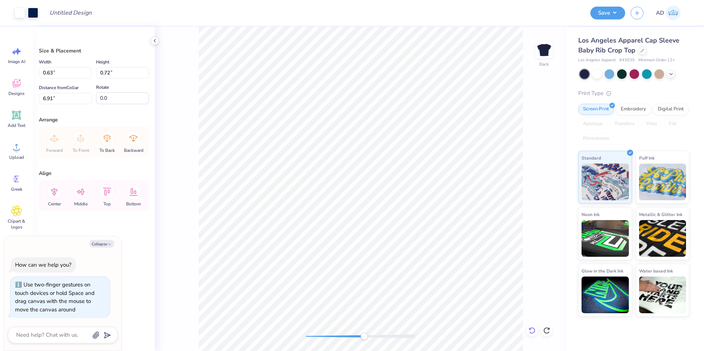
type textarea "x"
type input "0.38"
type input "6.54"
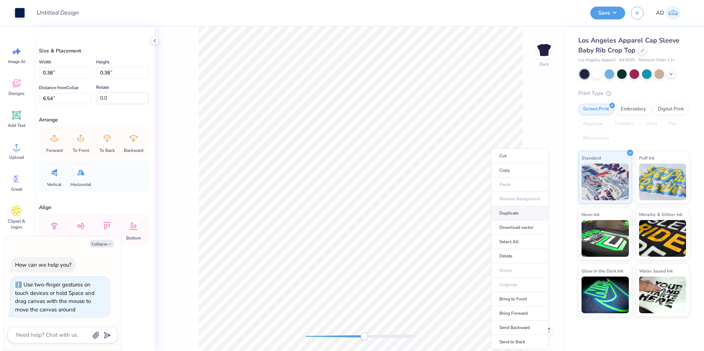
click at [516, 212] on li "Duplicate" at bounding box center [520, 213] width 58 height 14
type textarea "x"
type input "7.54"
type textarea "x"
type input "6.54"
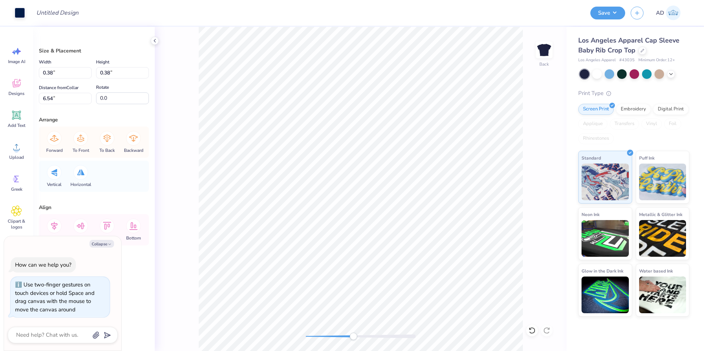
type textarea "x"
type input "0.32"
type input "2.01"
type textarea "x"
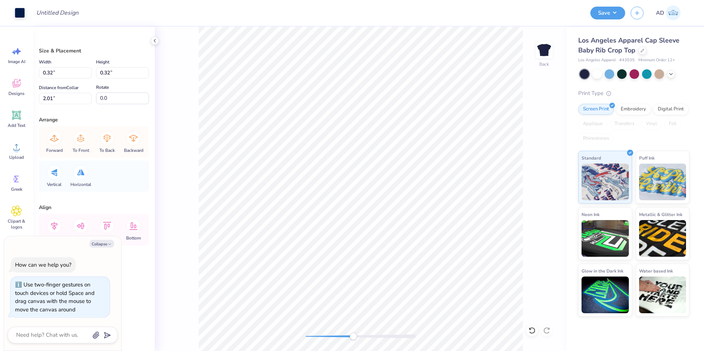
type input "18.8"
type textarea "x"
type input "11.7"
type textarea "x"
type input "0.34"
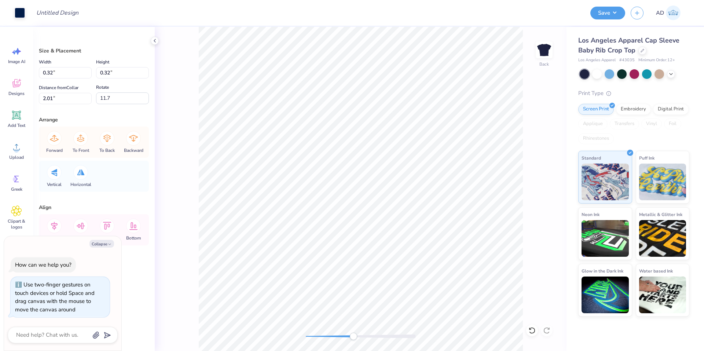
type input "0.33"
type input "2.03"
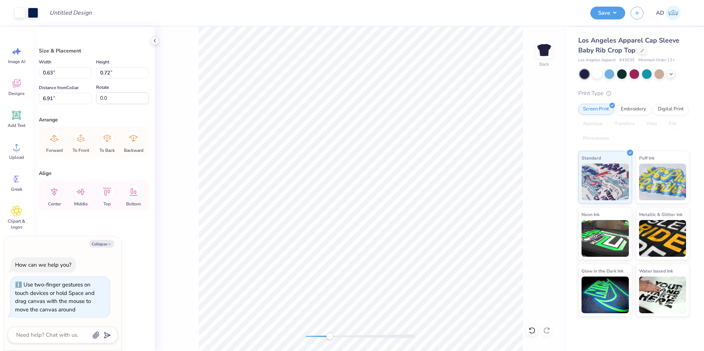
type textarea "x"
type input "6.10"
click at [439, 211] on li "Duplicate" at bounding box center [449, 213] width 58 height 14
type textarea "x"
type input "6.65"
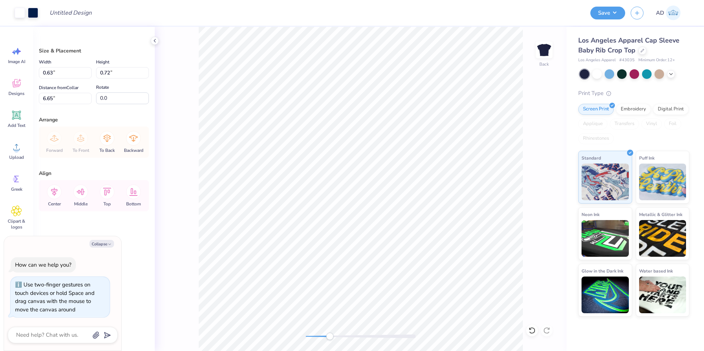
type textarea "x"
type input "2.55"
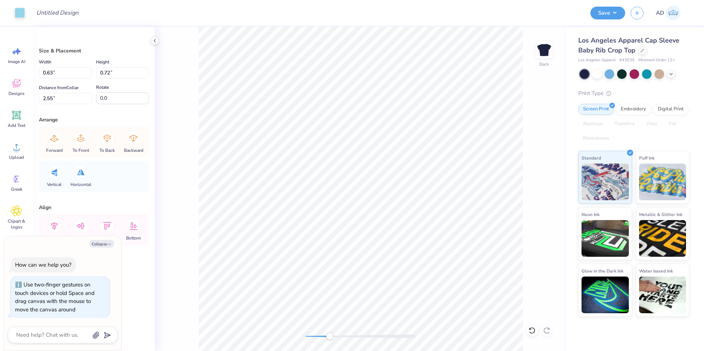
type textarea "x"
type input "0.45"
type input "0.46"
type input "1.72"
type textarea "x"
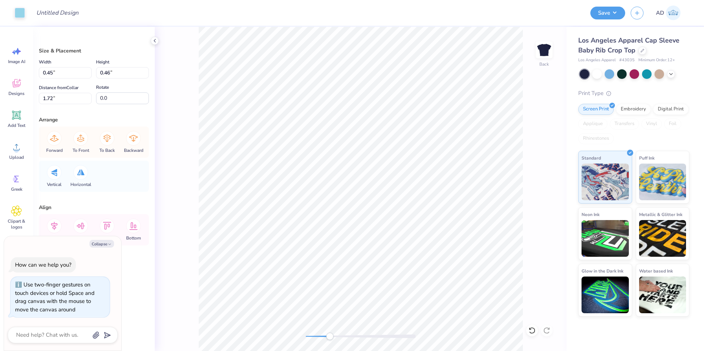
type input "0.63"
type input "0.72"
type input "2.55"
type textarea "x"
type input "0.66"
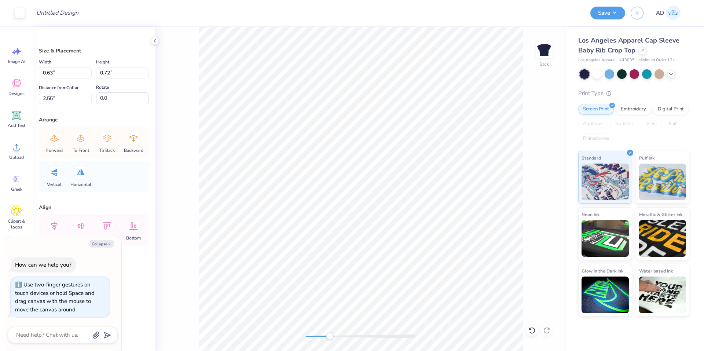
type input "0.76"
type textarea "x"
type input "0.38"
type input "2.73"
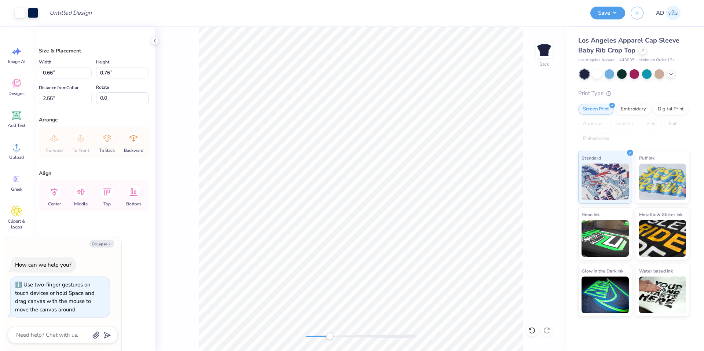
type textarea "x"
type input "1.95"
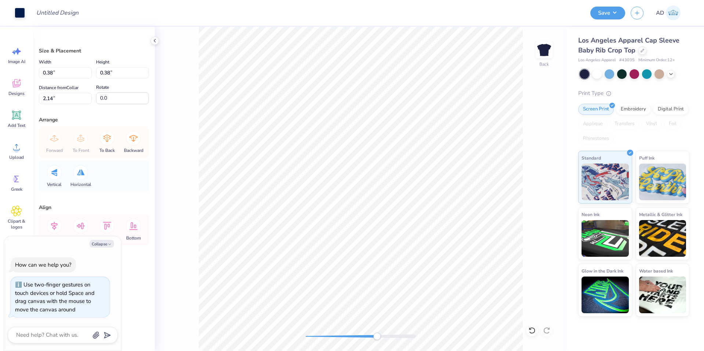
type textarea "x"
type input "12.8"
type textarea "x"
type input "0.44"
type input "0.42"
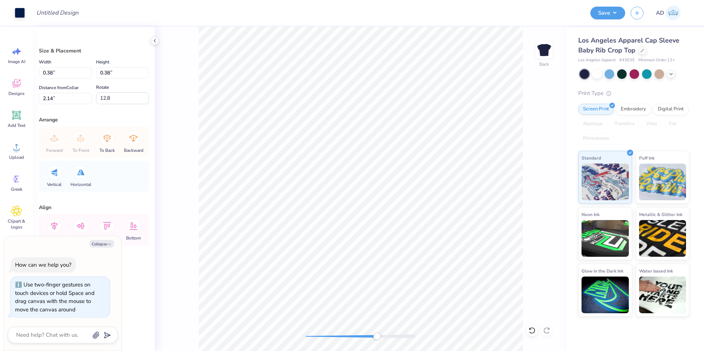
type input "2.12"
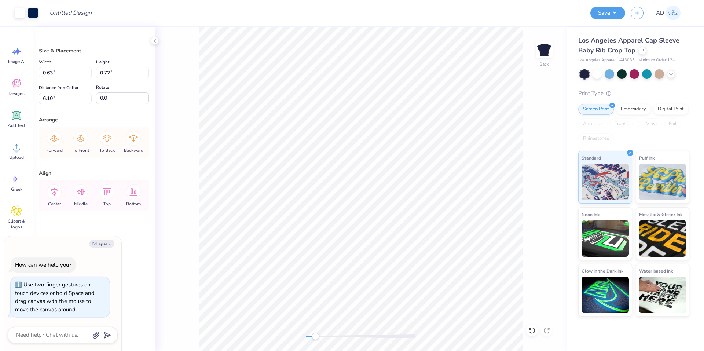
type textarea "x"
type input "0.76"
type textarea "x"
type input "1.05"
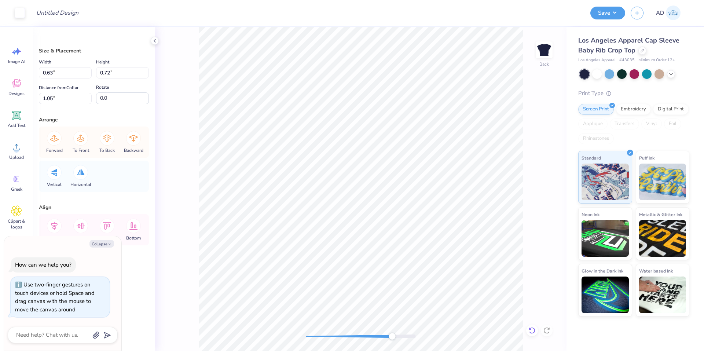
click at [534, 328] on icon at bounding box center [532, 330] width 6 height 7
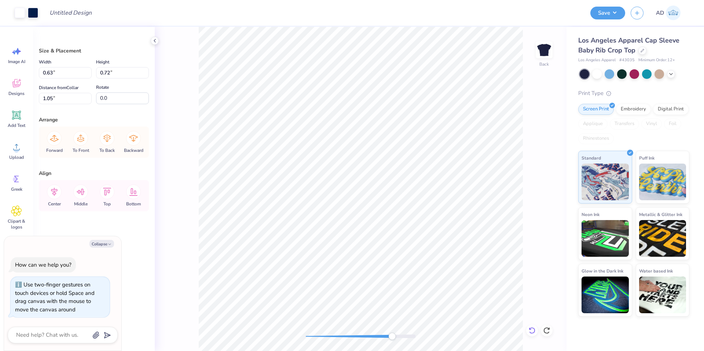
type textarea "x"
type input "0.36"
type input "0.41"
type input "1.36"
type textarea "x"
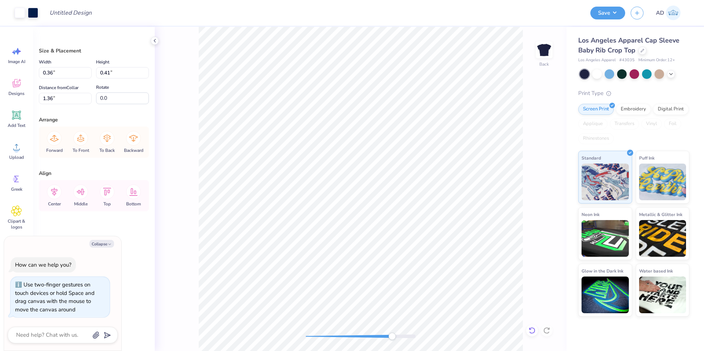
type input "1.96"
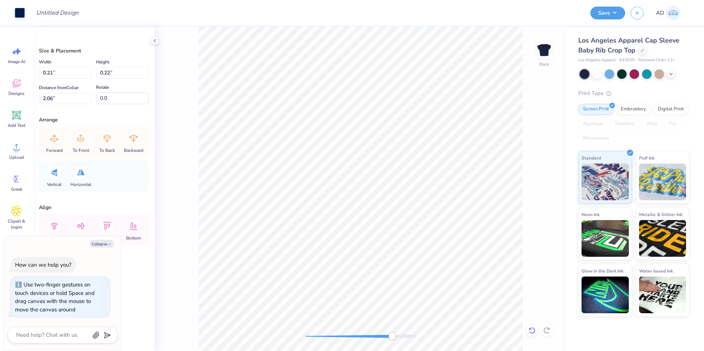
type textarea "x"
type input "0.24"
type input "0.25"
type input "2.03"
type textarea "x"
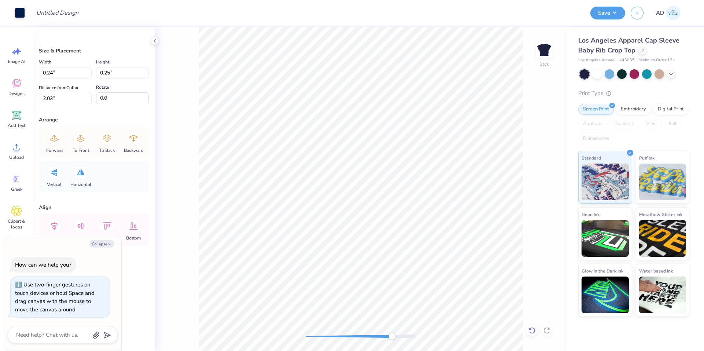
type input "34.5"
type textarea "x"
type input "0.37"
type input "0.39"
type input "3.58"
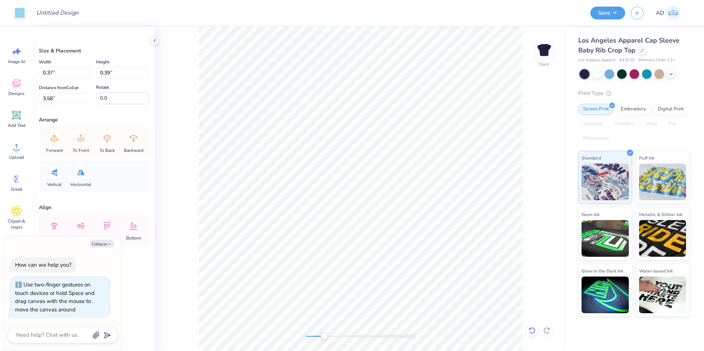
type textarea "x"
type input "0.45"
type input "0.48"
type input "3.49"
type textarea "x"
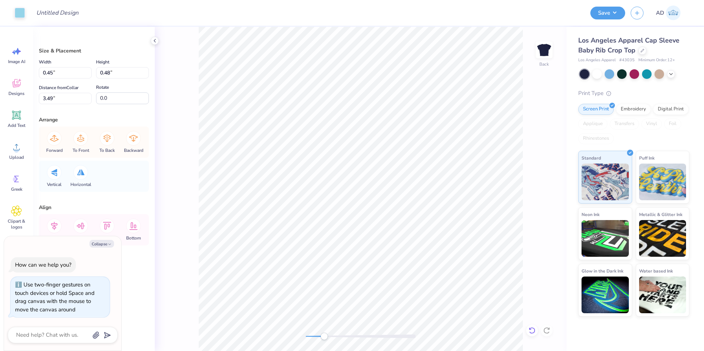
type input "0.46"
type input "1.70"
type textarea "x"
type input "0.49"
type input "0.50"
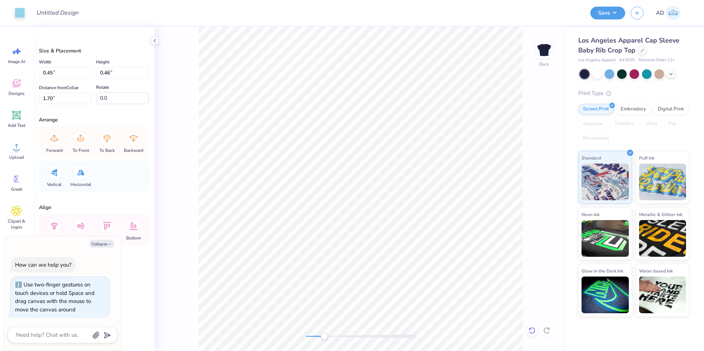
type input "1.66"
type textarea "x"
type input "24.0"
type textarea "x"
type input "0.46"
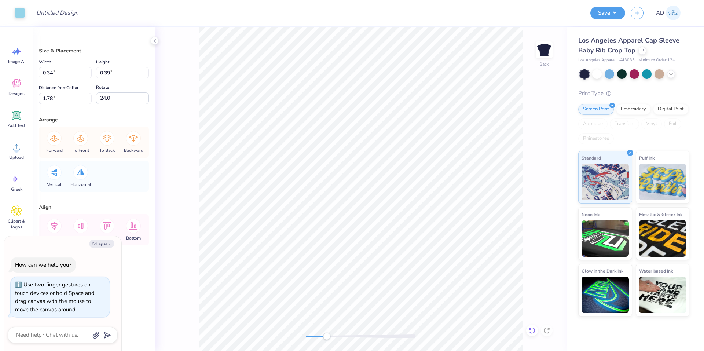
type input "0.44"
type textarea "x"
type input "0.35"
type input "0.34"
type input "2.48"
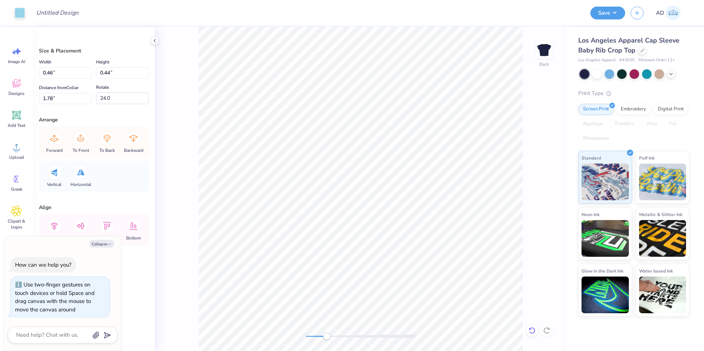
type input "0.0"
type textarea "x"
type input "0.49"
type input "0.47"
type input "2.34"
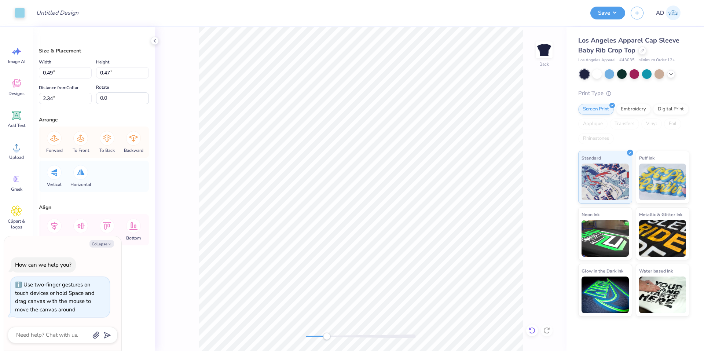
type textarea "x"
type input "0.63"
type input "0.57"
type input "2.81"
type textarea "x"
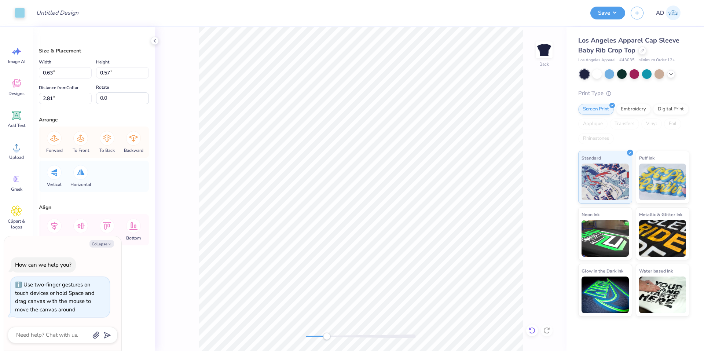
type input "0.49"
type input "0.48"
type input "3.74"
type textarea "x"
type input "0.47"
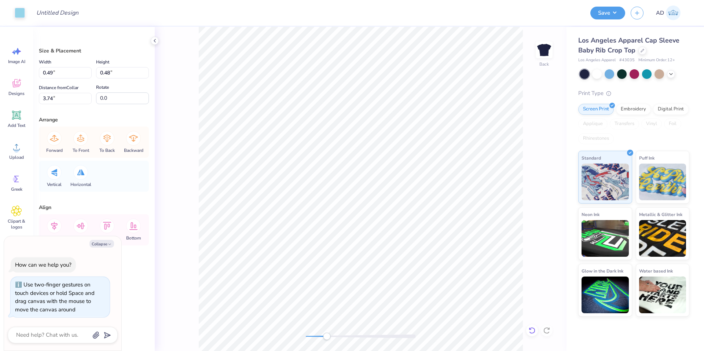
type input "2.37"
type textarea "x"
type input "0.54"
type input "0.53"
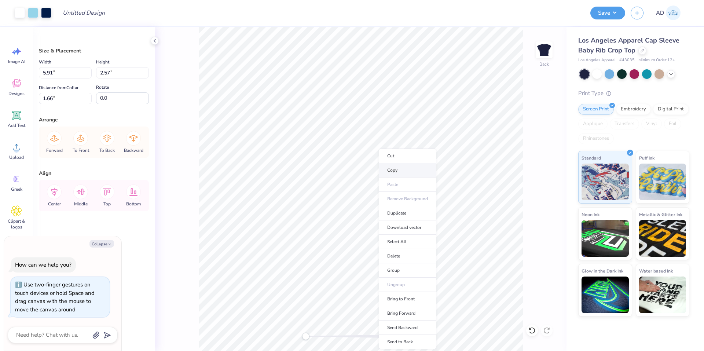
click at [405, 175] on li "Copy" at bounding box center [408, 170] width 58 height 14
click at [407, 231] on li "Download vector" at bounding box center [396, 227] width 58 height 14
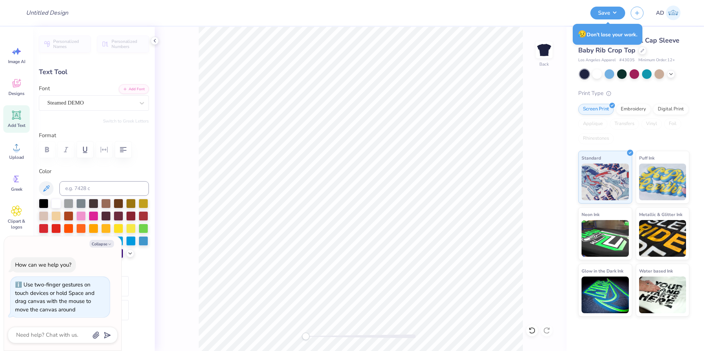
type textarea "x"
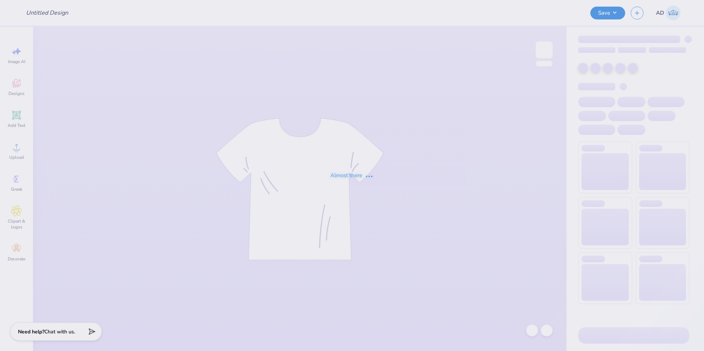
type input "KAOx ASIG Homecoming"
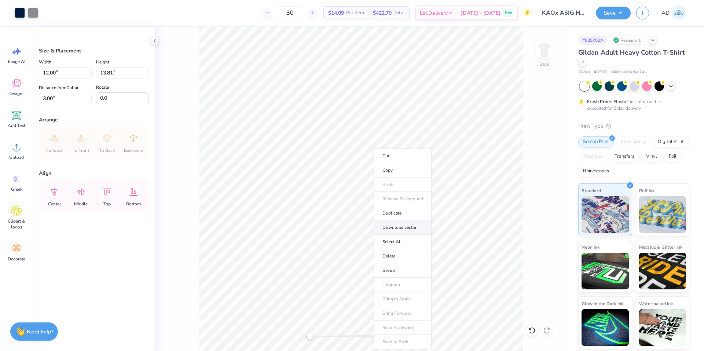
click at [408, 228] on li "Download vector" at bounding box center [403, 227] width 58 height 14
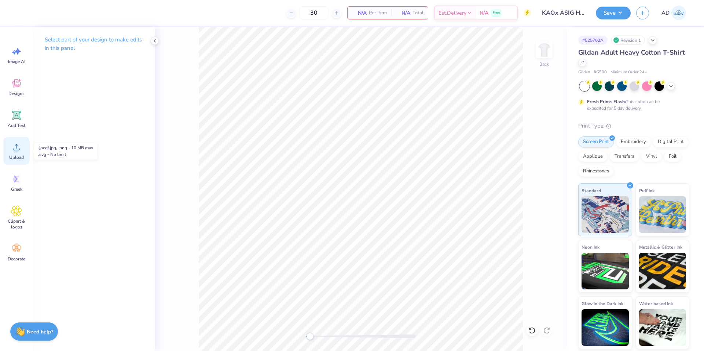
click at [22, 153] on div "Upload" at bounding box center [16, 151] width 26 height 28
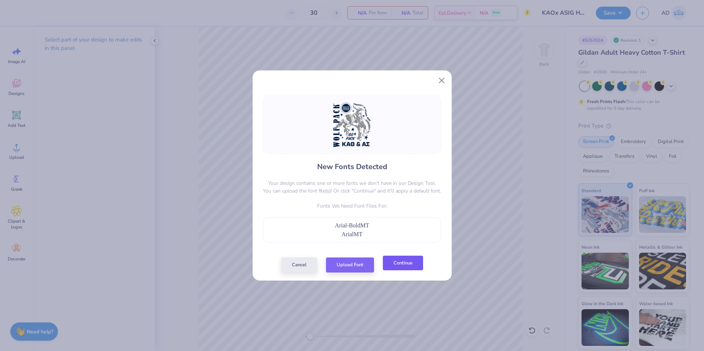
click at [394, 265] on button "Continue" at bounding box center [403, 263] width 40 height 15
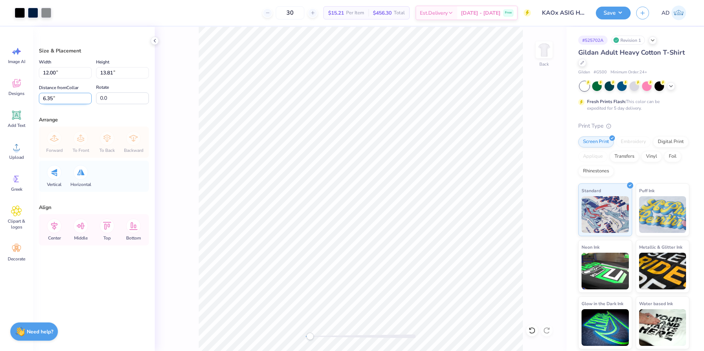
click at [74, 98] on input "6.35" at bounding box center [65, 98] width 53 height 11
type input "3"
click at [59, 226] on icon at bounding box center [54, 226] width 15 height 15
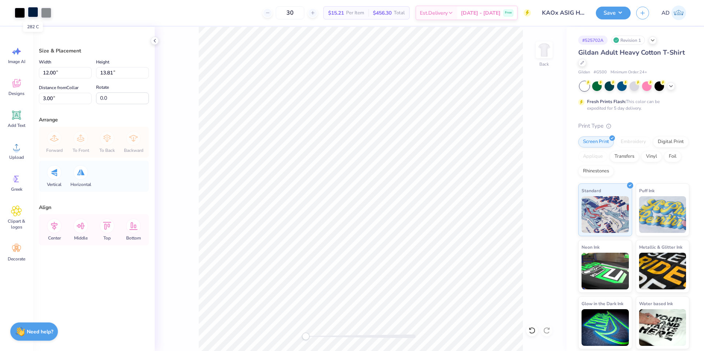
click at [31, 11] on div at bounding box center [33, 12] width 10 height 10
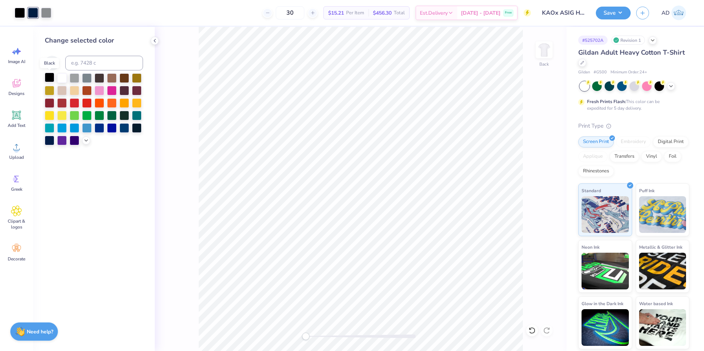
click at [51, 77] on div at bounding box center [50, 78] width 10 height 10
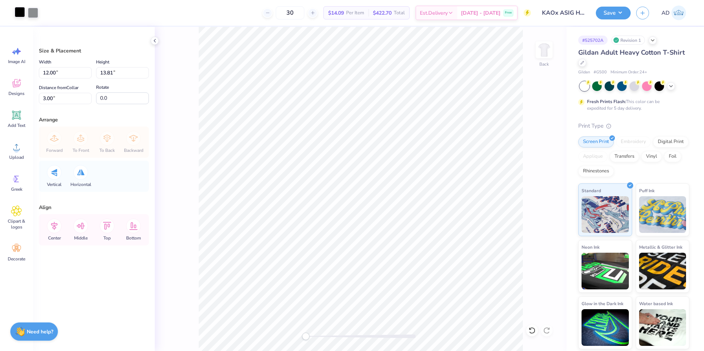
click at [17, 11] on div at bounding box center [20, 12] width 10 height 10
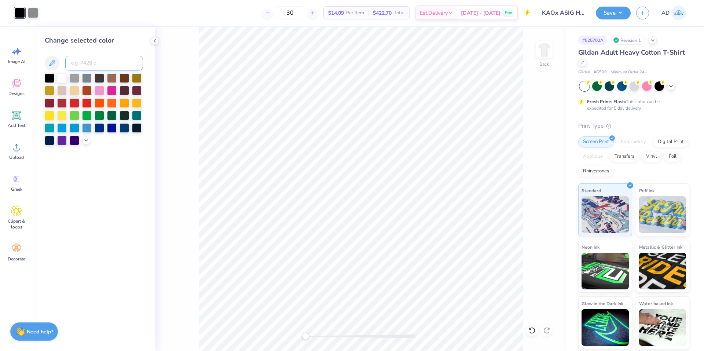
click at [84, 61] on input at bounding box center [104, 63] width 78 height 15
type input "282"
click at [19, 13] on div at bounding box center [20, 12] width 10 height 10
click at [77, 61] on input at bounding box center [104, 63] width 78 height 15
type input "282"
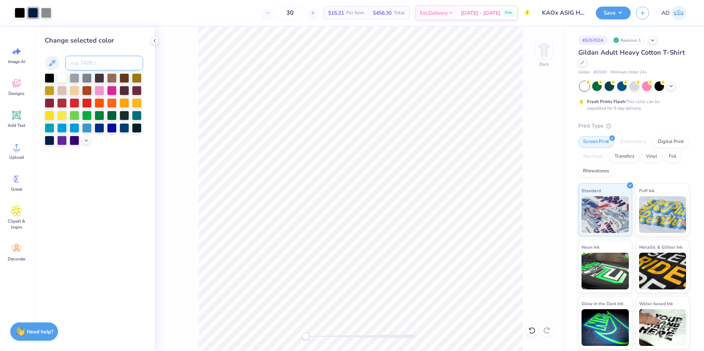
click at [99, 66] on input at bounding box center [104, 63] width 78 height 15
type input "282"
click at [17, 13] on div at bounding box center [20, 12] width 10 height 10
click at [85, 65] on input at bounding box center [104, 63] width 78 height 15
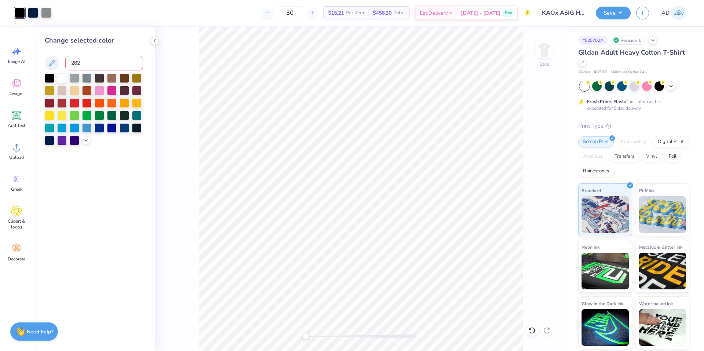
type input "282"
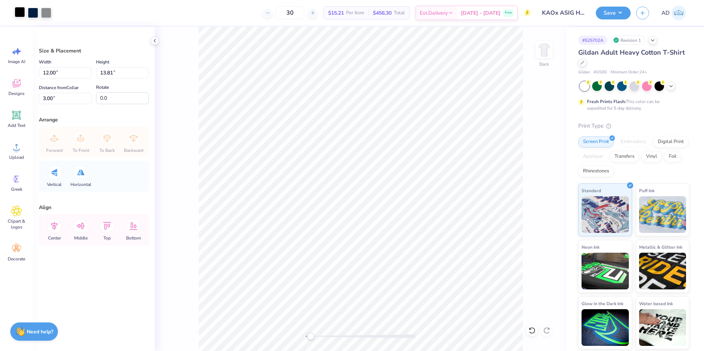
click at [19, 10] on div at bounding box center [20, 12] width 10 height 10
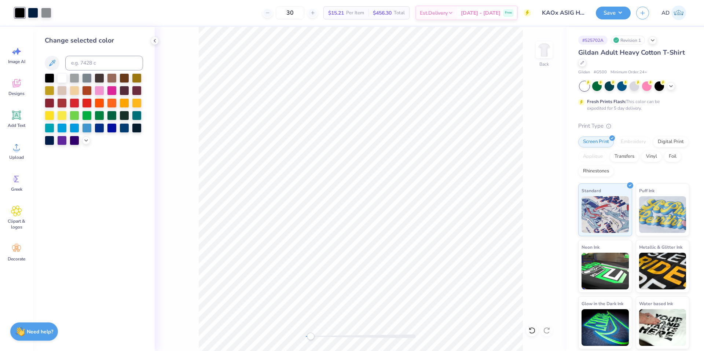
click at [21, 13] on div at bounding box center [20, 13] width 10 height 10
click at [85, 61] on input at bounding box center [104, 63] width 78 height 15
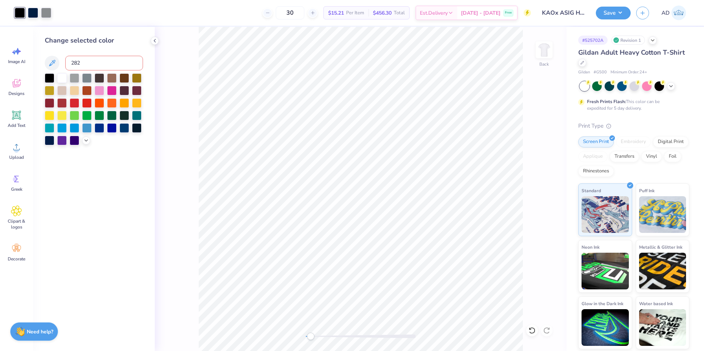
type input "282"
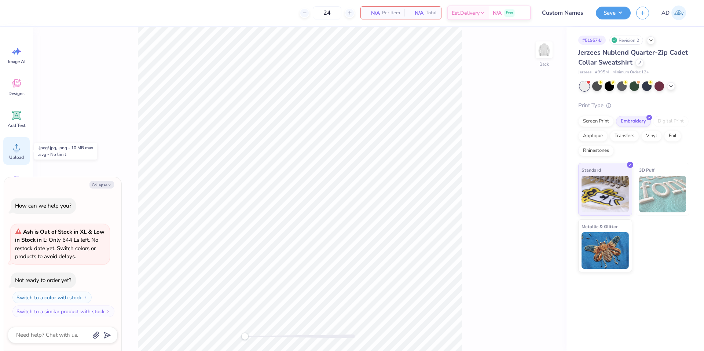
click at [21, 153] on div "Upload" at bounding box center [16, 151] width 26 height 28
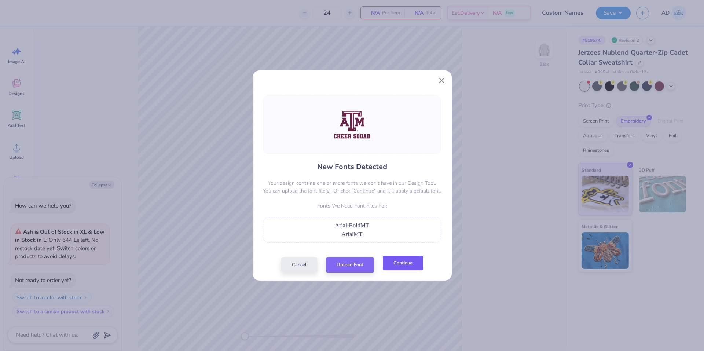
click at [394, 267] on button "Continue" at bounding box center [403, 263] width 40 height 15
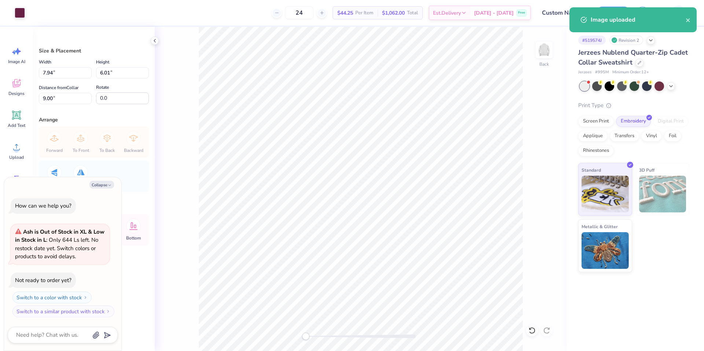
type textarea "x"
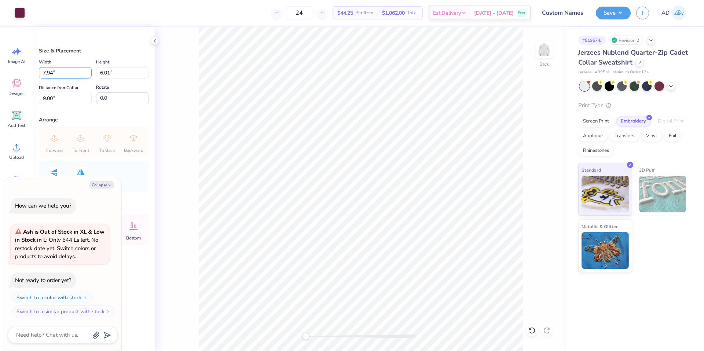
click at [83, 70] on input "7.94" at bounding box center [65, 72] width 53 height 11
type input "4.00"
type textarea "x"
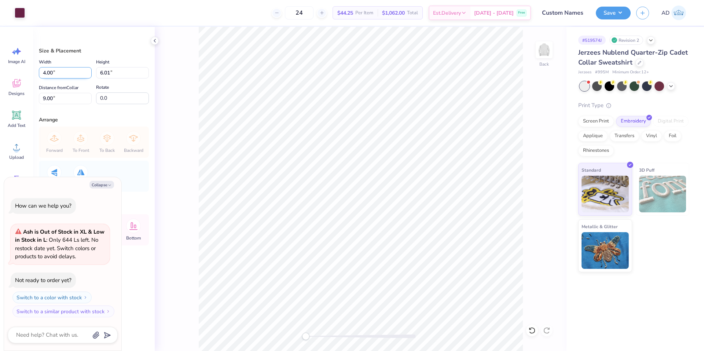
type input "3.03"
type input "10.49"
type textarea "x"
click at [74, 99] on input "10.49" at bounding box center [65, 98] width 53 height 11
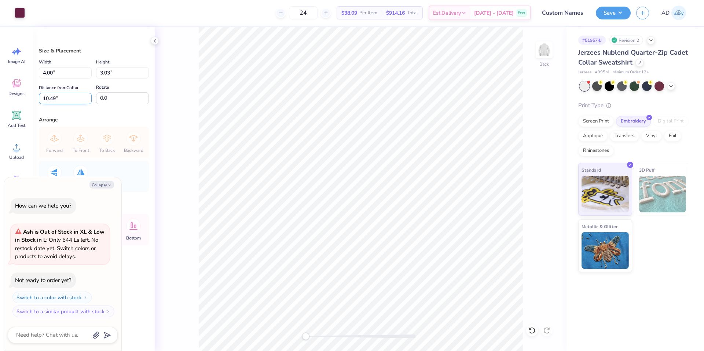
click at [74, 99] on input "10.49" at bounding box center [65, 98] width 53 height 11
type input "3"
type textarea "x"
click at [61, 94] on input "3" at bounding box center [65, 98] width 53 height 11
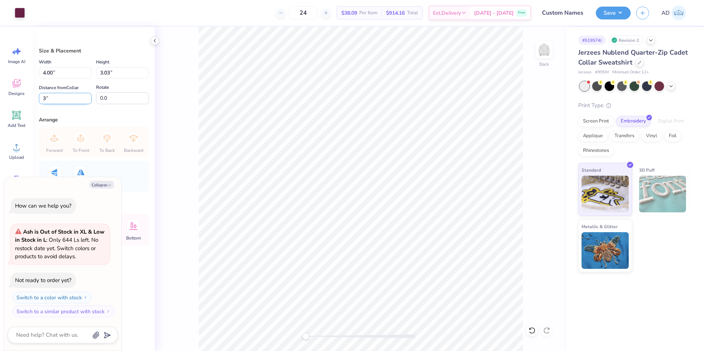
click at [61, 94] on input "3" at bounding box center [65, 98] width 53 height 11
type input "2"
type textarea "x"
click at [82, 98] on input "2.00" at bounding box center [65, 98] width 53 height 11
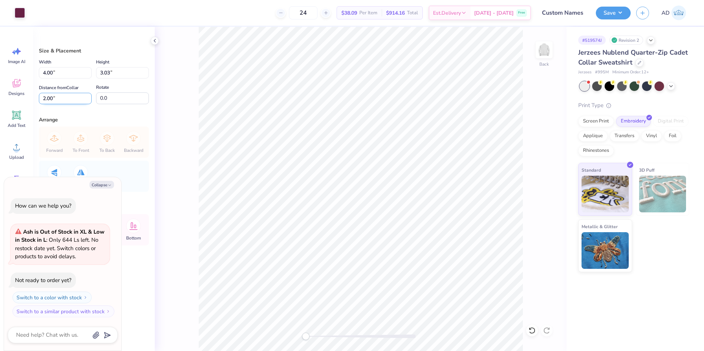
click at [82, 98] on input "2.00" at bounding box center [65, 98] width 53 height 11
type input "2"
click at [107, 187] on button "Collapse" at bounding box center [101, 185] width 25 height 8
type textarea "x"
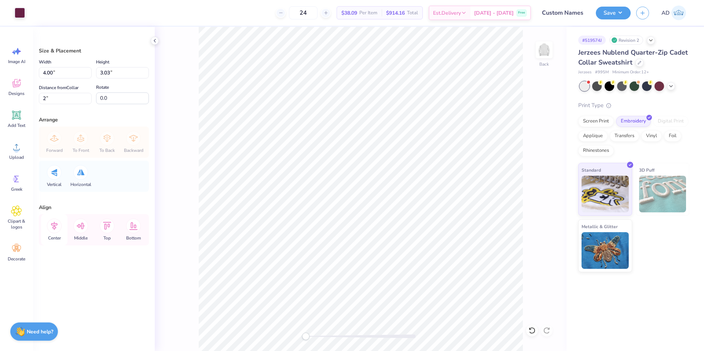
click at [58, 229] on icon at bounding box center [54, 226] width 15 height 15
click at [55, 230] on icon at bounding box center [54, 226] width 15 height 15
click at [54, 228] on icon at bounding box center [54, 226] width 15 height 15
click at [87, 99] on input "1.95" at bounding box center [65, 98] width 53 height 11
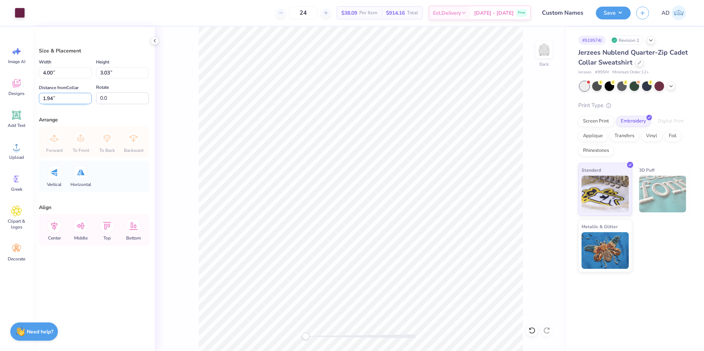
click at [87, 99] on input "1.94" at bounding box center [65, 98] width 53 height 11
click at [78, 99] on input "1.94" at bounding box center [65, 98] width 53 height 11
type input "2"
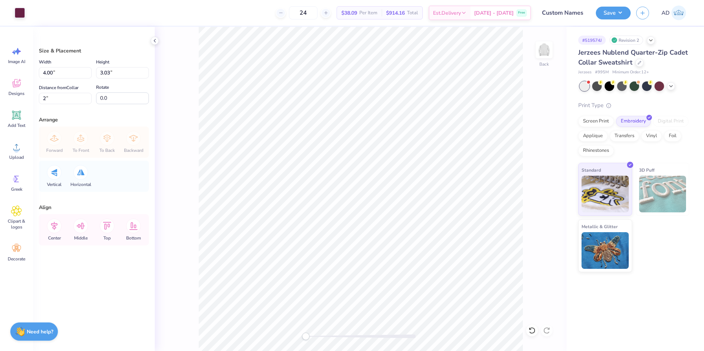
click at [182, 106] on div "Back" at bounding box center [361, 189] width 412 height 324
click at [617, 13] on button "Save" at bounding box center [613, 12] width 35 height 13
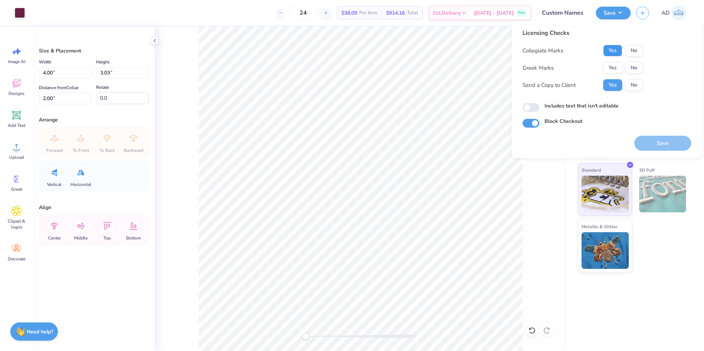
click at [619, 51] on button "Yes" at bounding box center [612, 51] width 19 height 12
click at [628, 66] on button "No" at bounding box center [634, 68] width 18 height 12
click at [649, 145] on button "Save" at bounding box center [662, 143] width 57 height 15
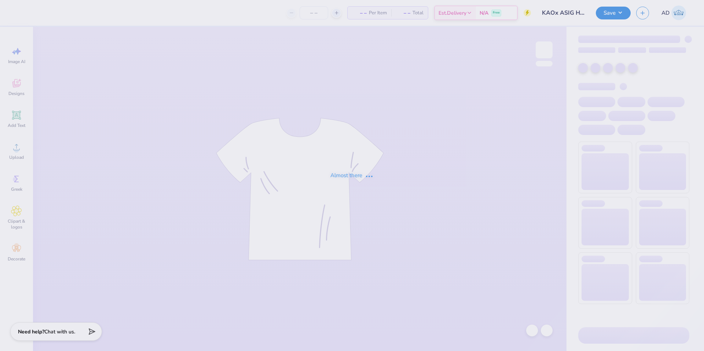
type input "KAOx ASIG Homecoming"
type input "30"
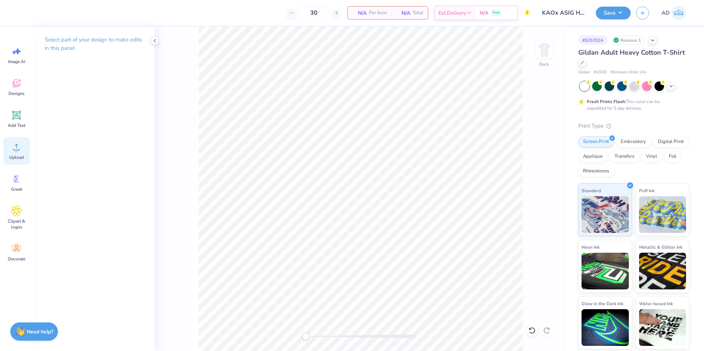
click at [22, 153] on div "Upload" at bounding box center [16, 151] width 26 height 28
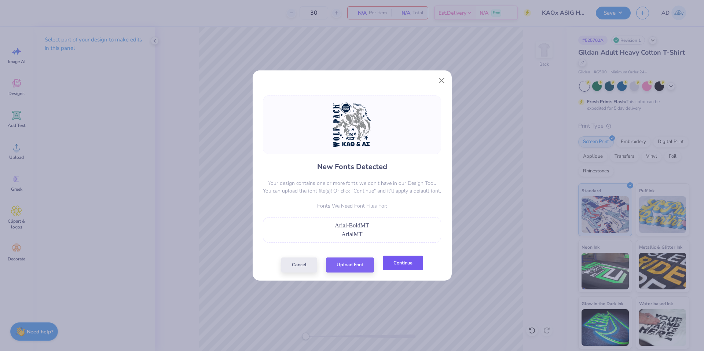
click at [397, 268] on button "Continue" at bounding box center [403, 263] width 40 height 15
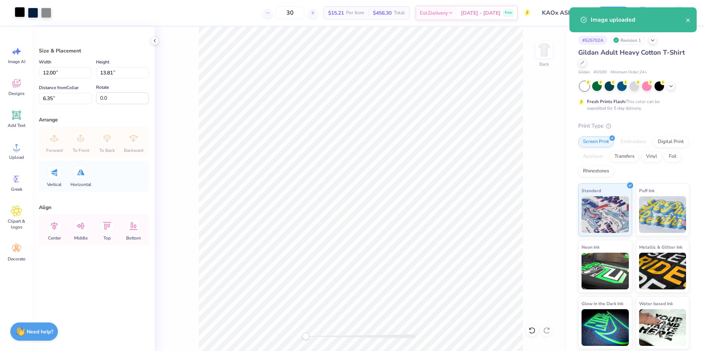
click at [18, 11] on div at bounding box center [20, 12] width 10 height 10
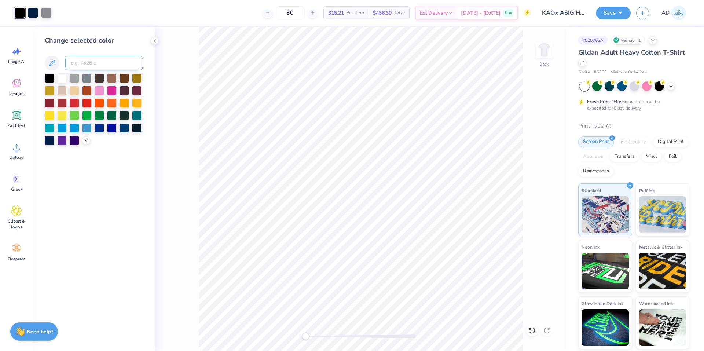
click at [93, 61] on input at bounding box center [104, 63] width 78 height 15
type input "282"
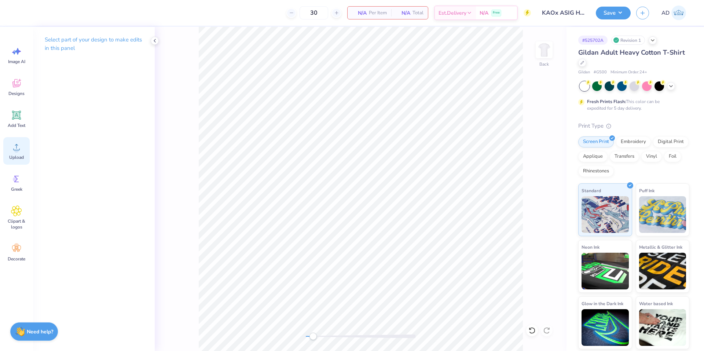
click at [18, 155] on span "Upload" at bounding box center [16, 157] width 15 height 6
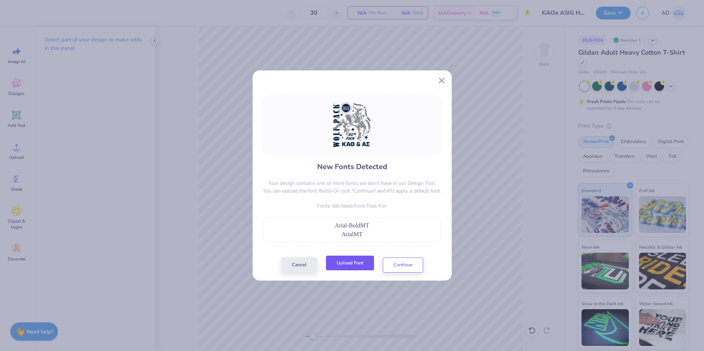
click at [355, 264] on button "Upload Font" at bounding box center [350, 263] width 48 height 15
click at [409, 266] on button "Continue" at bounding box center [403, 263] width 40 height 15
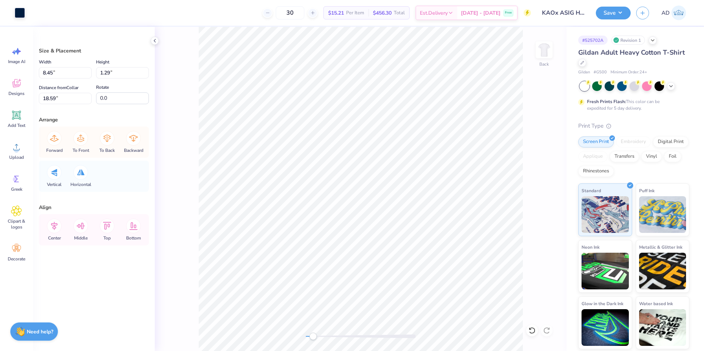
type input "11.74"
type input "11.09"
type input "7.24"
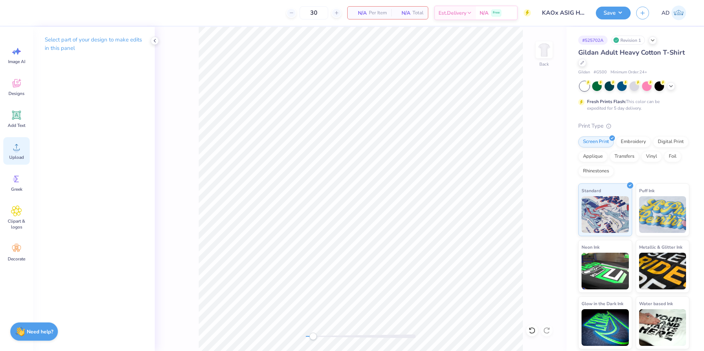
click at [20, 148] on icon at bounding box center [16, 147] width 11 height 11
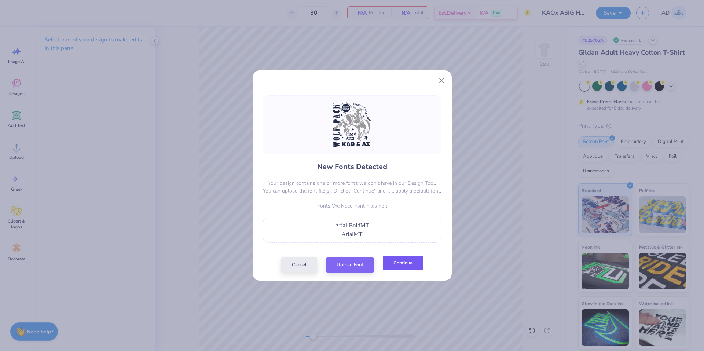
click at [402, 265] on button "Continue" at bounding box center [403, 263] width 40 height 15
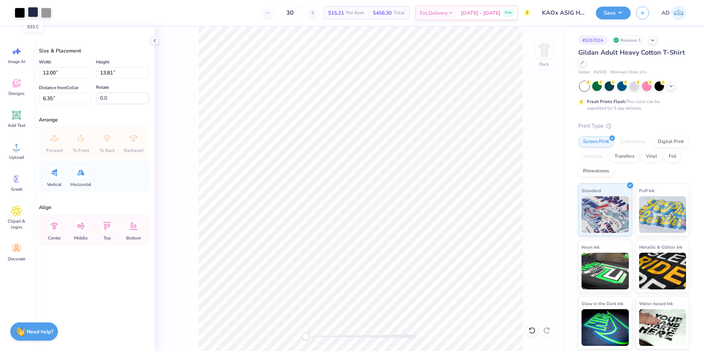
click at [33, 15] on div at bounding box center [33, 12] width 10 height 10
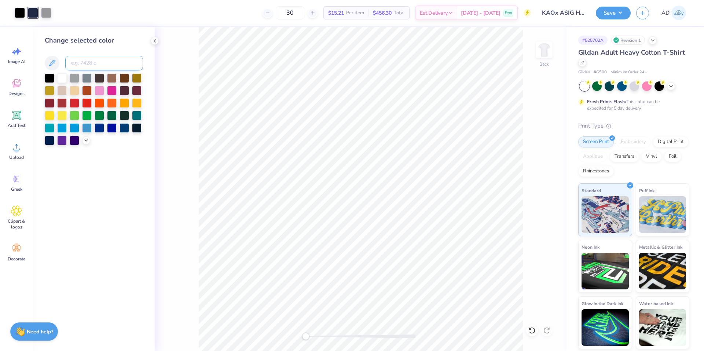
click at [87, 62] on input at bounding box center [104, 63] width 78 height 15
type input "282"
click at [90, 62] on input at bounding box center [104, 63] width 78 height 15
type input "282"
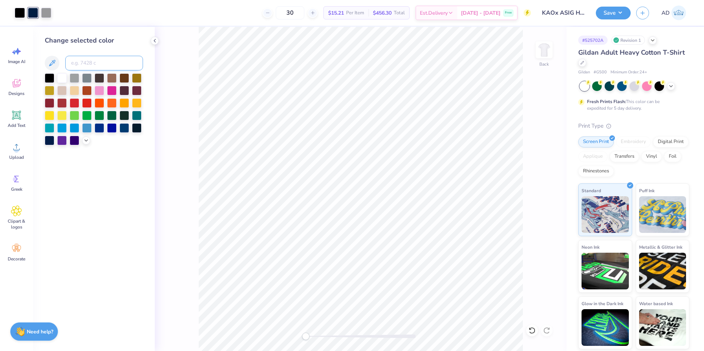
type input "C"
type input "W"
type input "282"
click at [43, 13] on div at bounding box center [46, 12] width 10 height 10
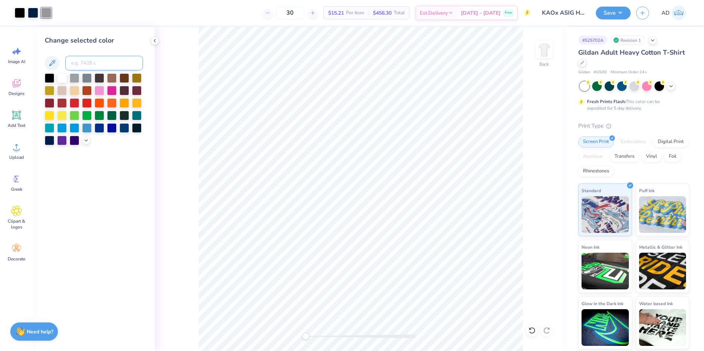
click at [90, 64] on input at bounding box center [104, 63] width 78 height 15
type input "877"
click at [19, 14] on div at bounding box center [20, 12] width 10 height 10
click at [109, 69] on input at bounding box center [104, 63] width 78 height 15
type input "282"
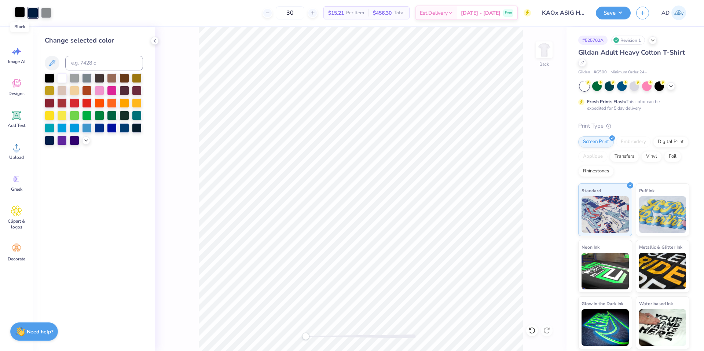
click at [17, 13] on div at bounding box center [20, 12] width 10 height 10
click at [23, 11] on div at bounding box center [20, 13] width 10 height 10
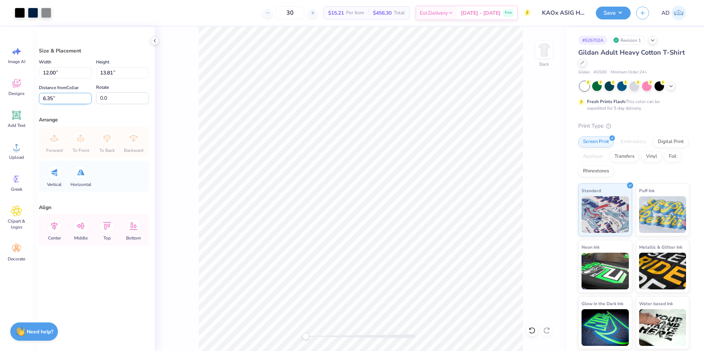
click at [71, 98] on input "6.35" at bounding box center [65, 98] width 53 height 11
type input "3"
click at [109, 114] on div "Size & Placement Width 12.00 12.00 " Height 13.81 13.81 " Distance from Collar …" at bounding box center [94, 189] width 122 height 324
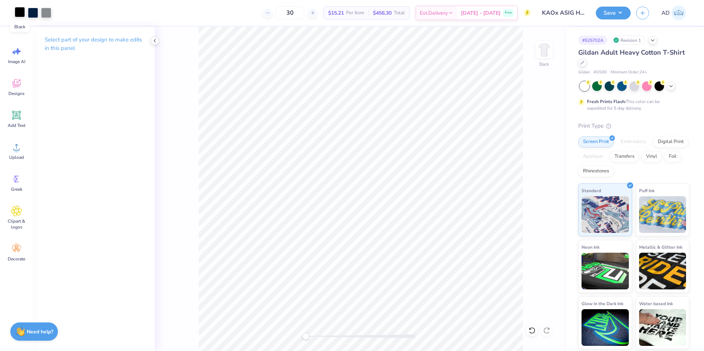
click at [20, 15] on div at bounding box center [20, 12] width 10 height 10
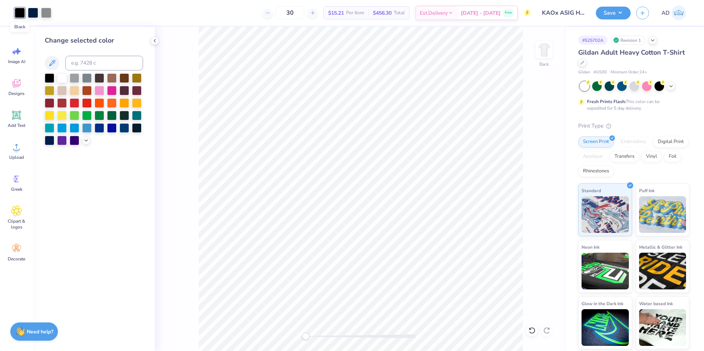
click at [20, 14] on div at bounding box center [20, 13] width 10 height 10
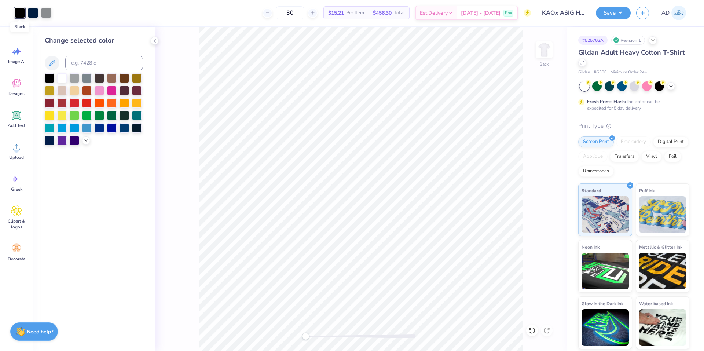
click at [20, 14] on div at bounding box center [20, 13] width 10 height 10
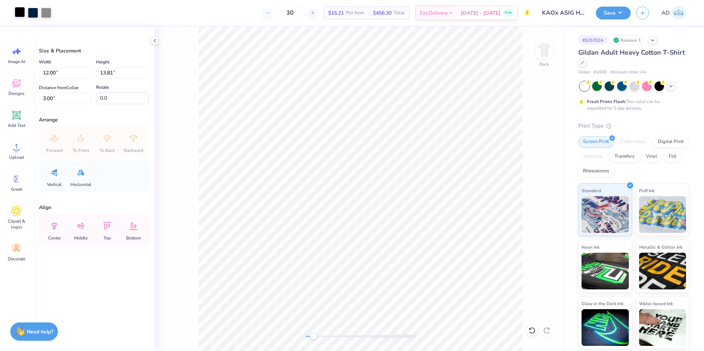
click at [18, 14] on div at bounding box center [20, 12] width 10 height 10
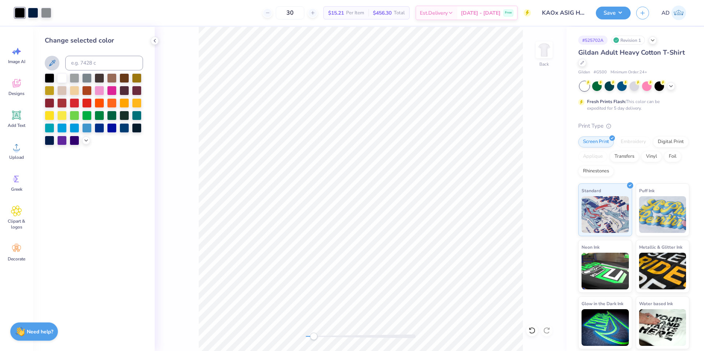
click at [54, 63] on icon at bounding box center [52, 63] width 9 height 9
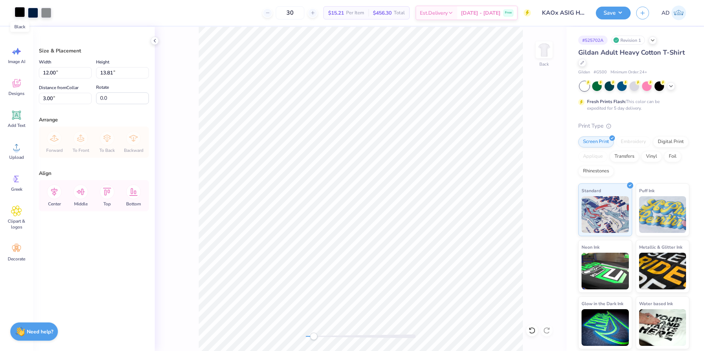
click at [21, 14] on div at bounding box center [20, 12] width 10 height 10
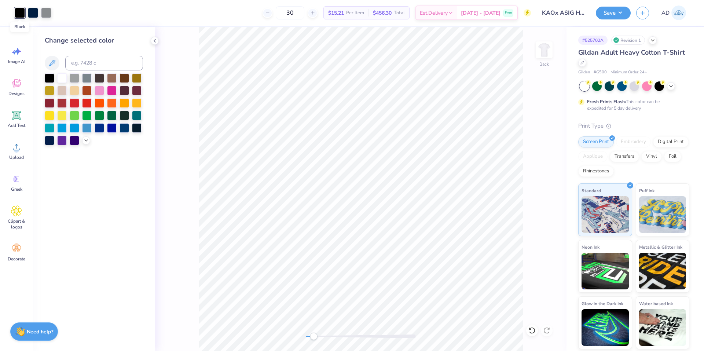
click at [21, 14] on div at bounding box center [20, 13] width 10 height 10
click at [18, 12] on div at bounding box center [20, 13] width 10 height 10
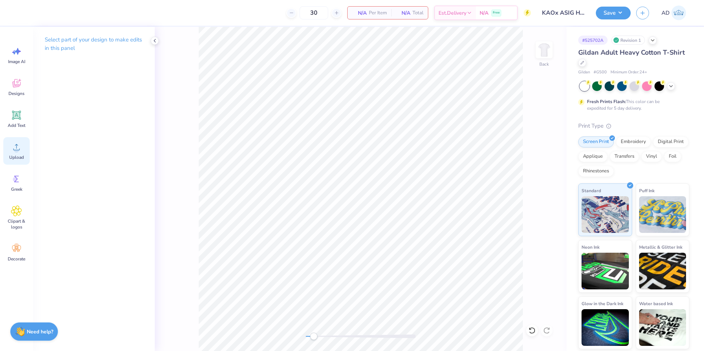
click at [21, 150] on icon at bounding box center [16, 147] width 11 height 11
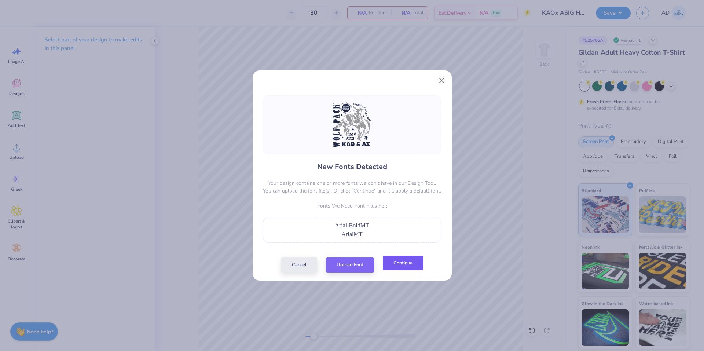
click at [404, 268] on button "Continue" at bounding box center [403, 263] width 40 height 15
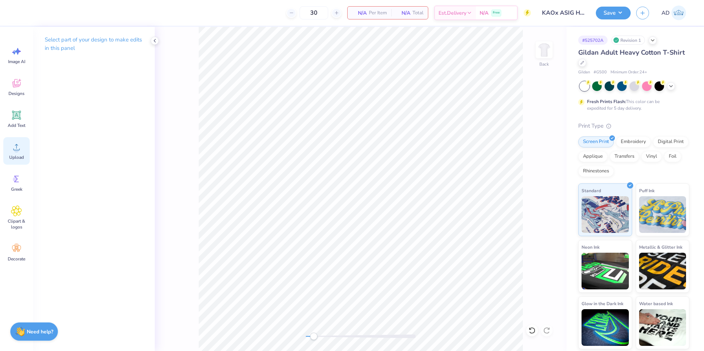
click at [19, 146] on icon at bounding box center [16, 147] width 11 height 11
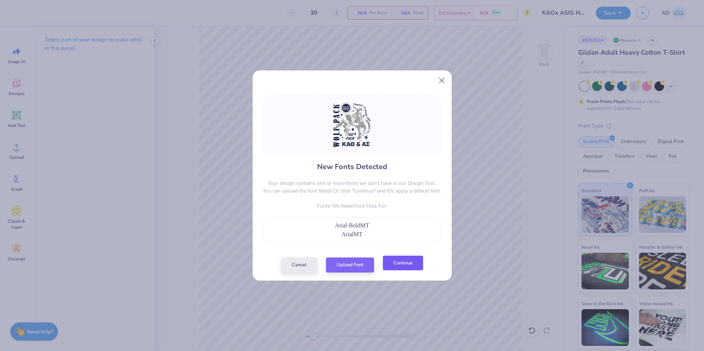
click at [408, 263] on button "Continue" at bounding box center [403, 263] width 40 height 15
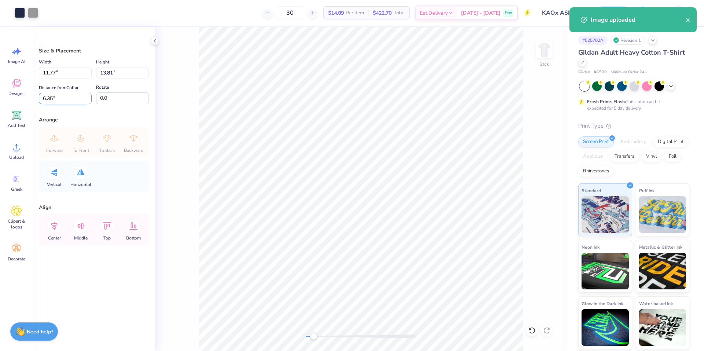
click at [80, 101] on input "6.35" at bounding box center [65, 98] width 53 height 11
type input "2"
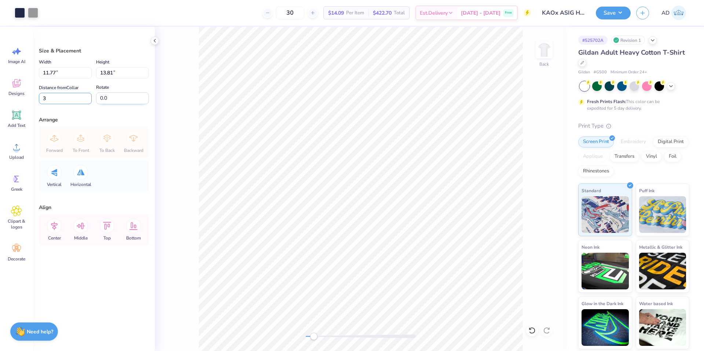
type input "3"
click at [74, 70] on input "11.77" at bounding box center [65, 72] width 53 height 11
type input "12.00"
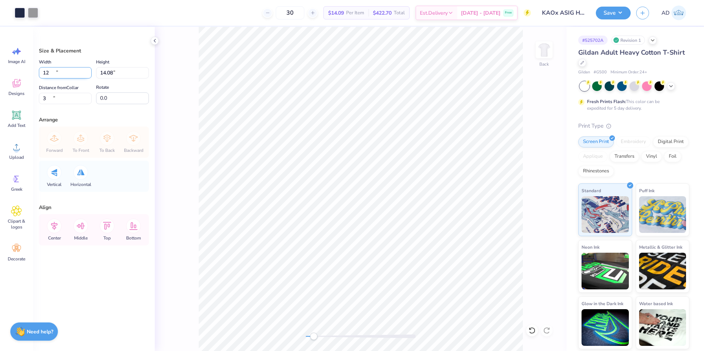
type input "14.08"
click at [61, 98] on input "2.87" at bounding box center [65, 98] width 53 height 11
type input "3"
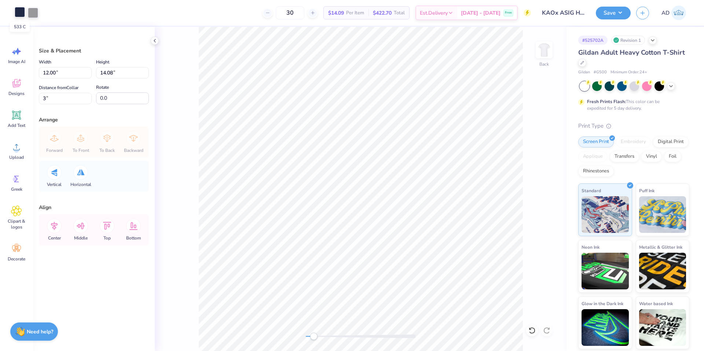
click at [20, 12] on div at bounding box center [20, 12] width 10 height 10
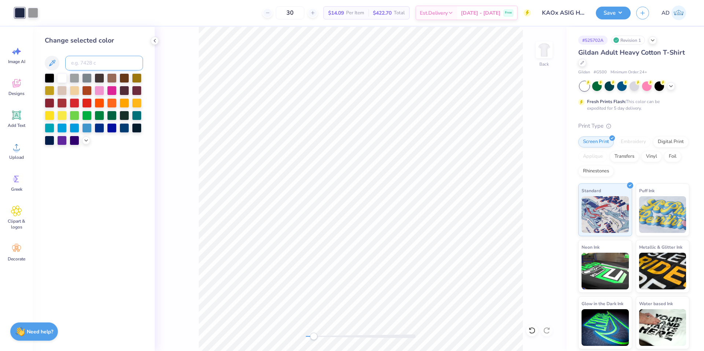
click at [94, 61] on input at bounding box center [104, 63] width 78 height 15
click at [94, 62] on input at bounding box center [104, 63] width 78 height 15
type input "282"
click at [36, 14] on div at bounding box center [33, 12] width 10 height 10
click at [101, 60] on input at bounding box center [104, 63] width 78 height 15
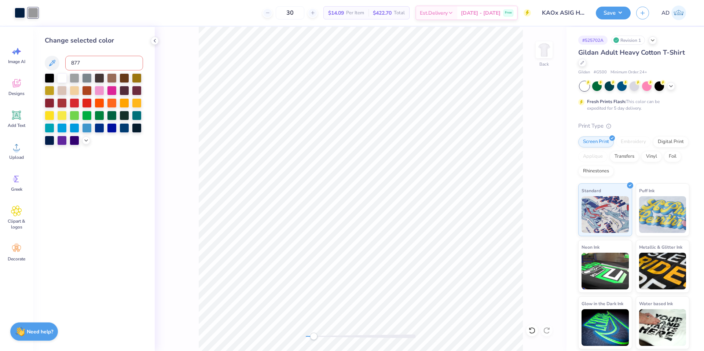
type input "877"
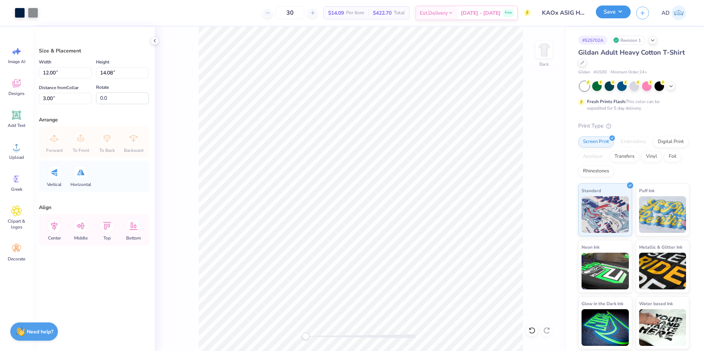
click at [619, 13] on button "Save" at bounding box center [613, 12] width 35 height 13
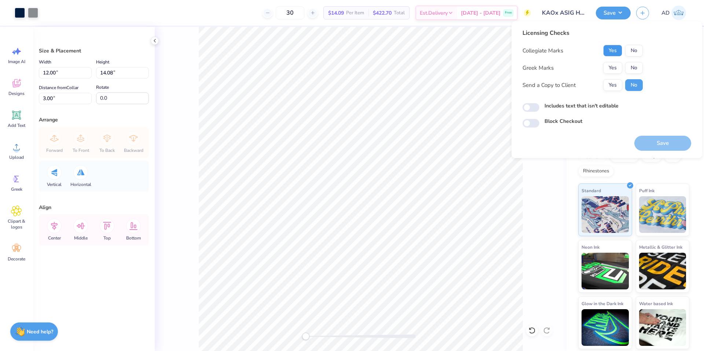
click at [615, 48] on button "Yes" at bounding box center [612, 51] width 19 height 12
click at [613, 66] on button "Yes" at bounding box center [612, 68] width 19 height 12
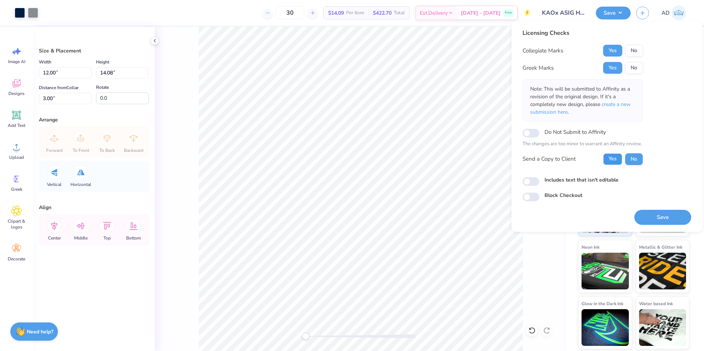
click at [610, 164] on button "Yes" at bounding box center [612, 159] width 19 height 12
click at [645, 219] on button "Save" at bounding box center [662, 217] width 57 height 15
